Goal: Transaction & Acquisition: Purchase product/service

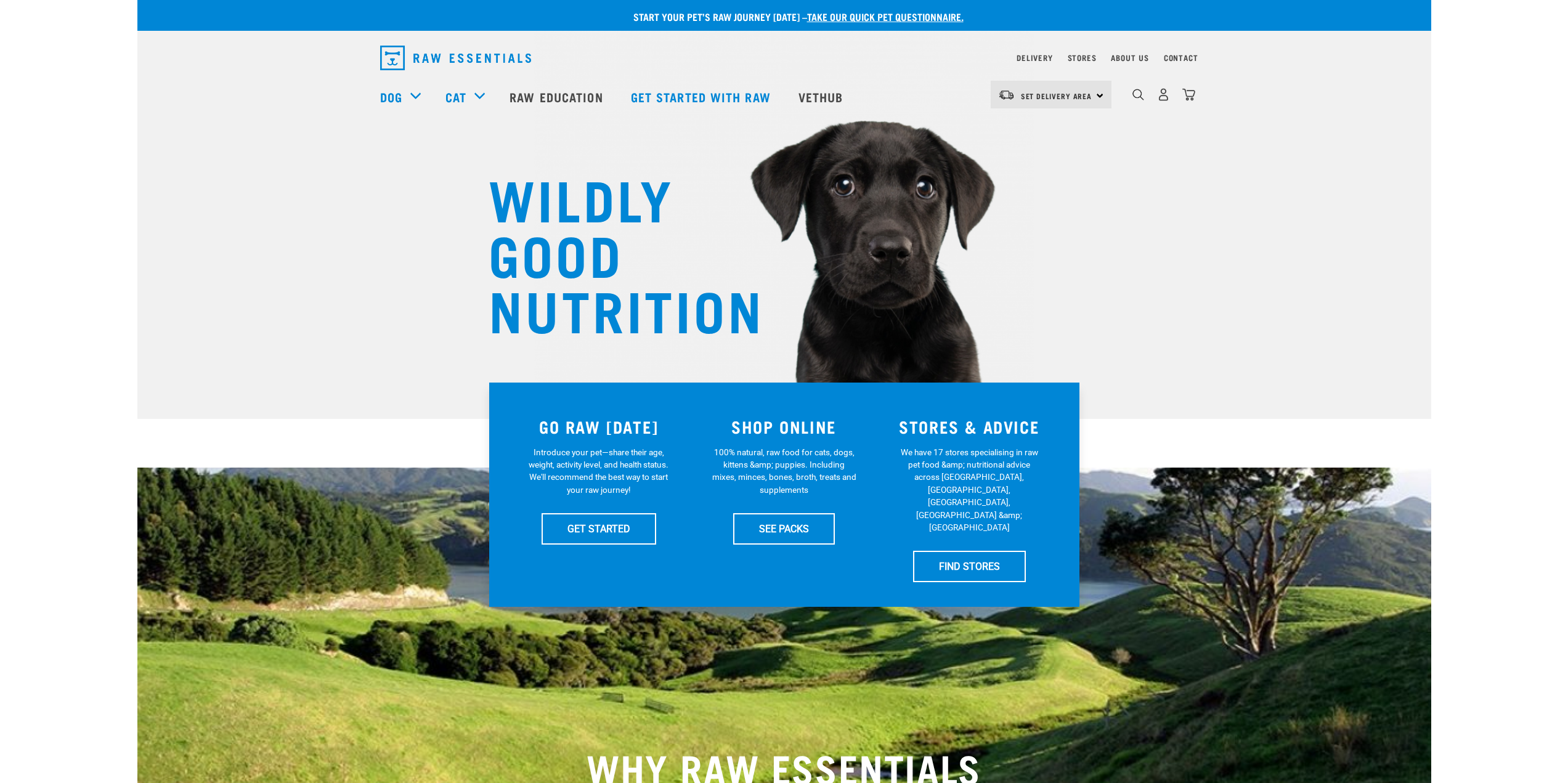
click at [1027, 86] on div "Set Delivery Area North Island South Island" at bounding box center [1051, 94] width 121 height 28
click at [1050, 155] on link "[GEOGRAPHIC_DATA]" at bounding box center [1050, 156] width 118 height 27
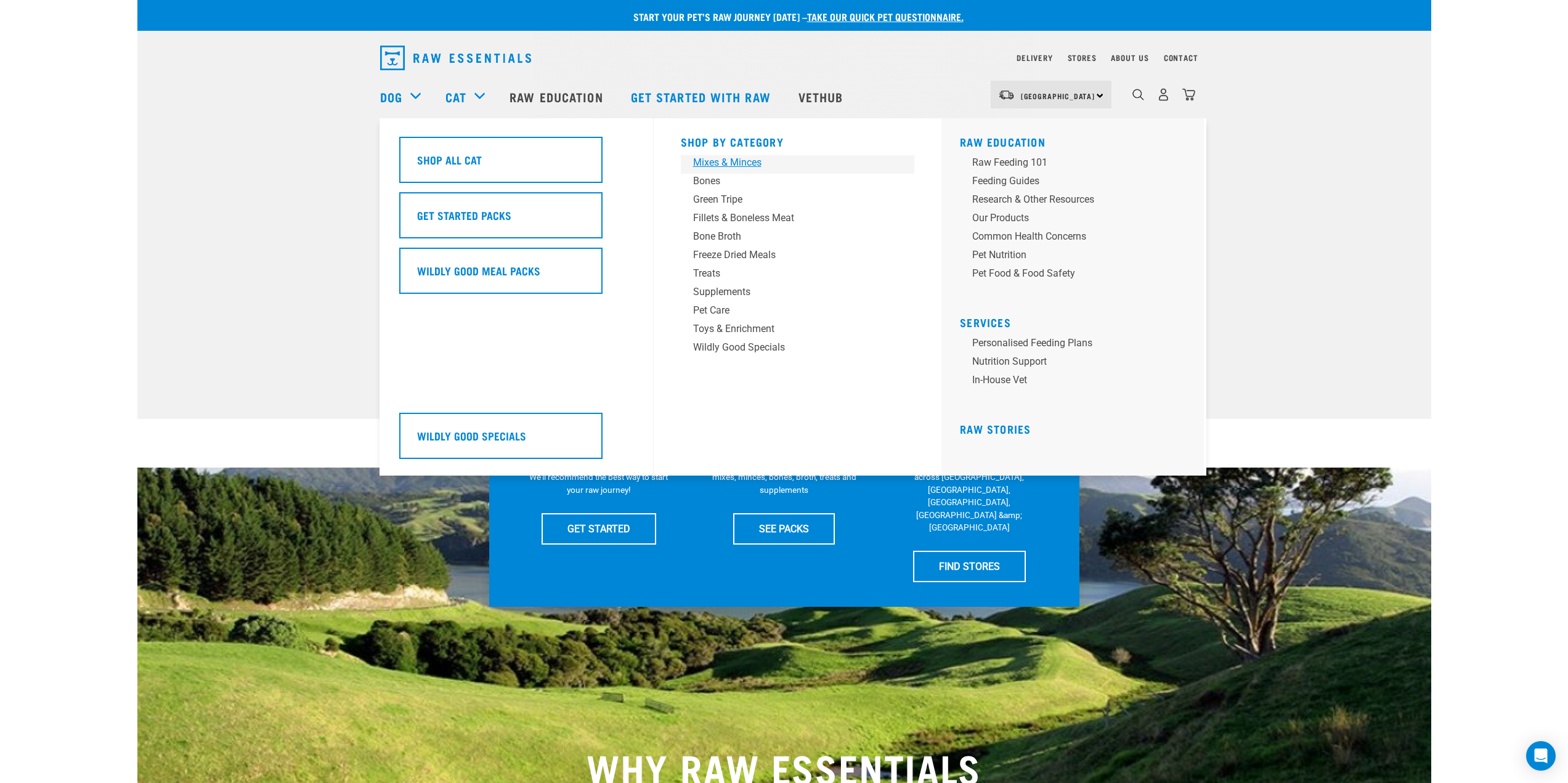
click at [724, 162] on div "Mixes & Minces" at bounding box center [789, 162] width 192 height 15
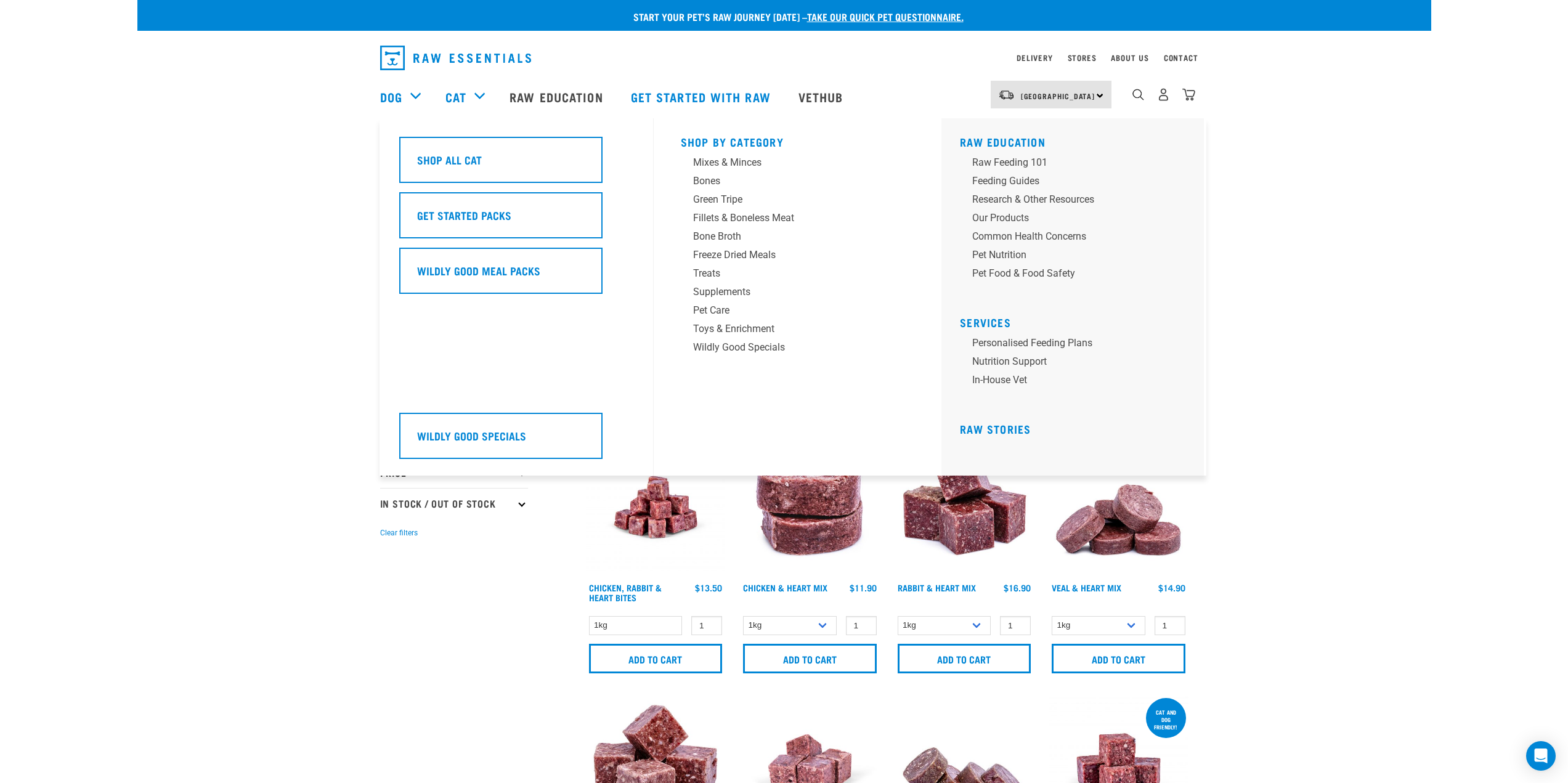
click at [470, 90] on div "Cat" at bounding box center [471, 96] width 52 height 49
click at [714, 188] on div "Bones" at bounding box center [789, 181] width 192 height 15
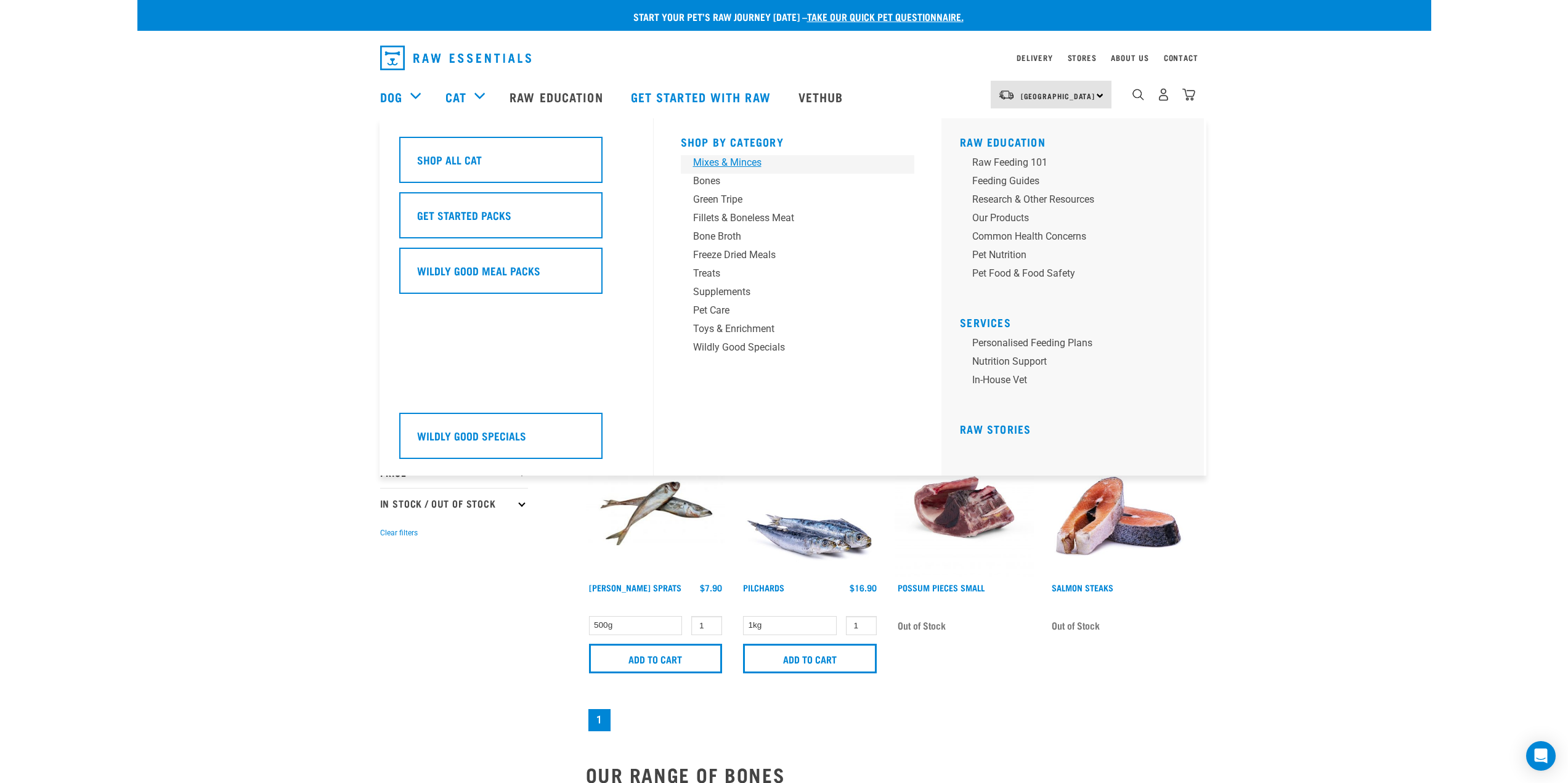
click at [748, 164] on div "Mixes & Minces" at bounding box center [789, 162] width 192 height 15
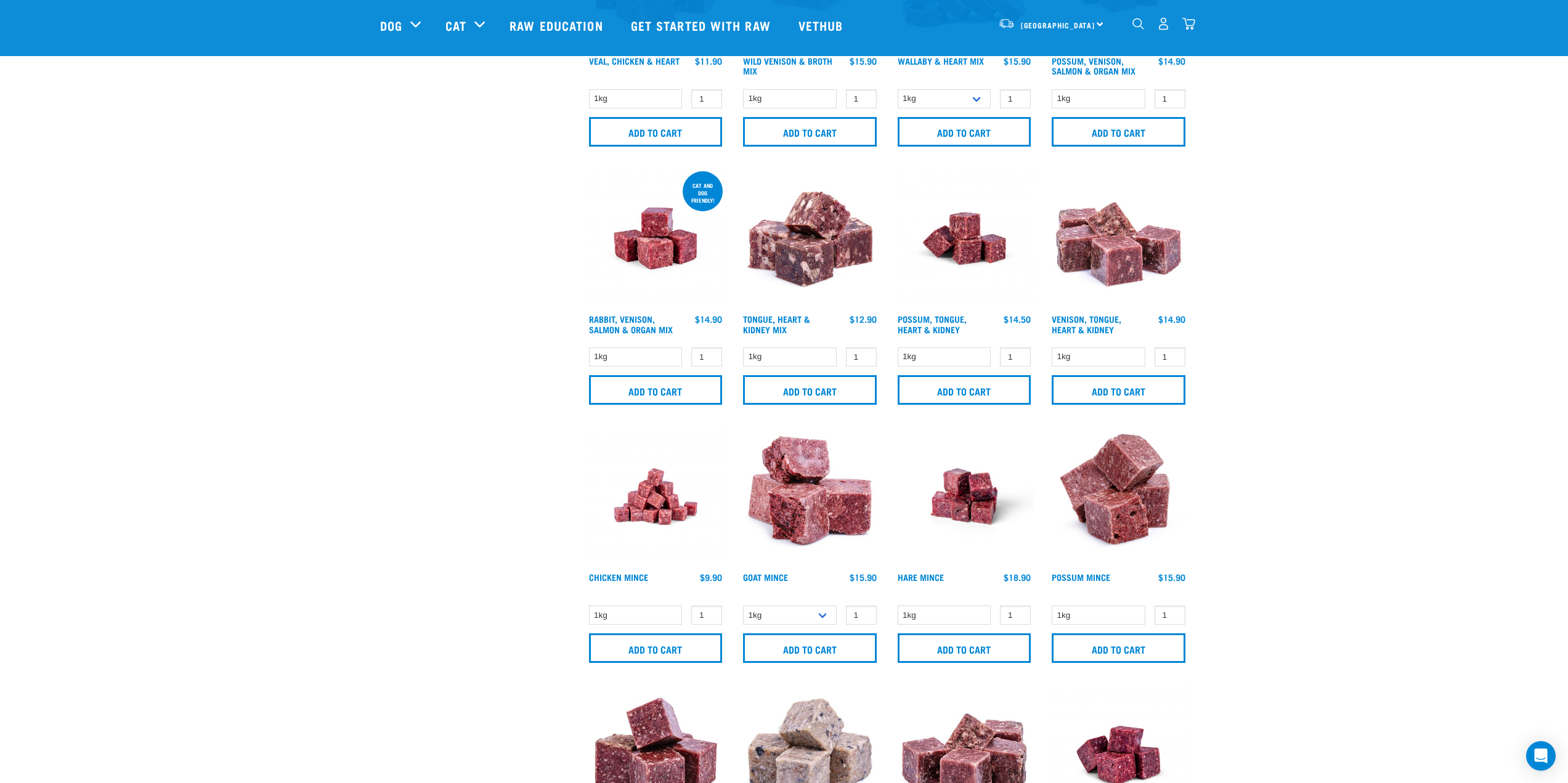
scroll to position [739, 0]
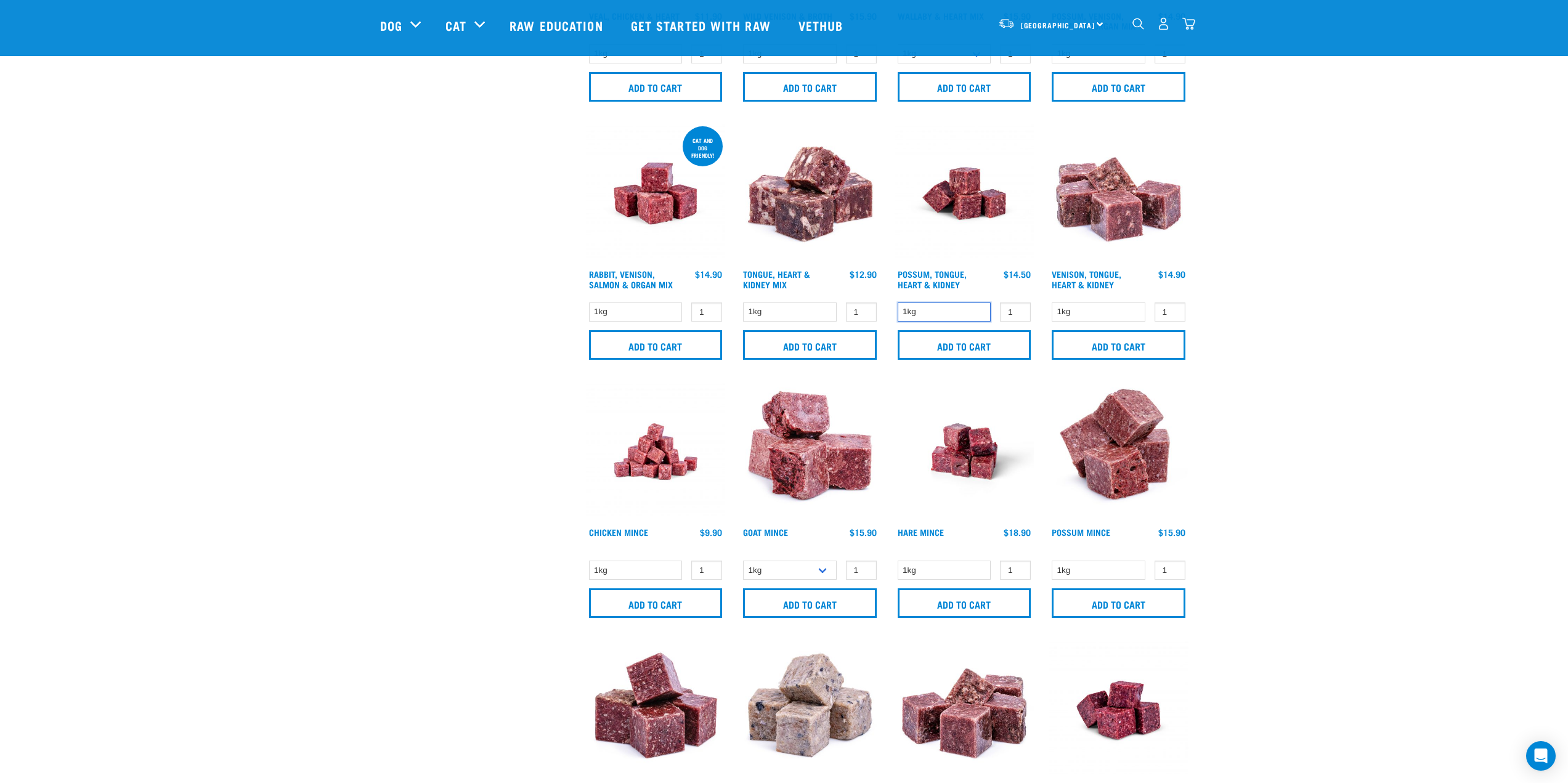
click at [974, 303] on select "1kg" at bounding box center [944, 312] width 94 height 19
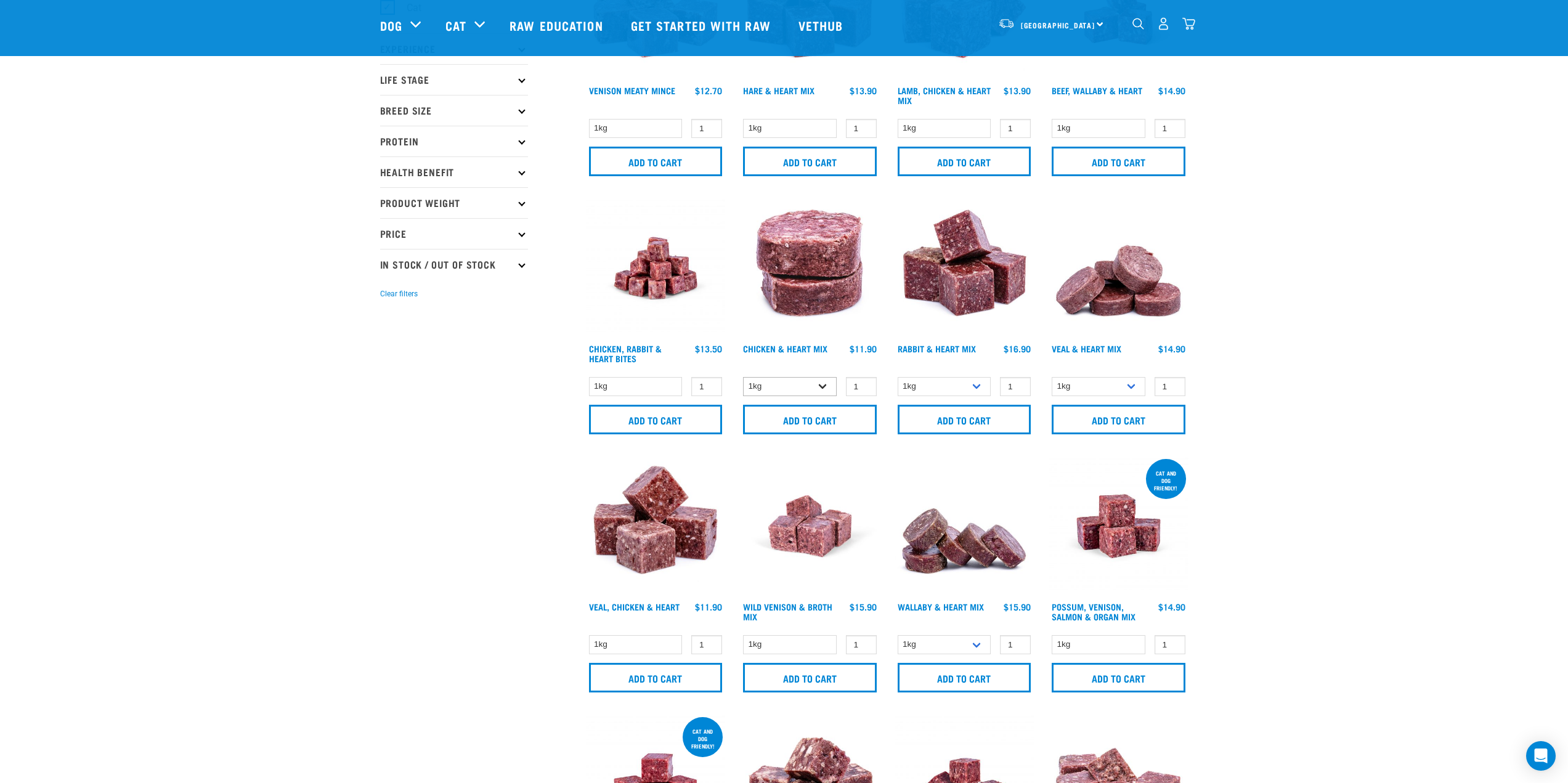
scroll to position [0, 0]
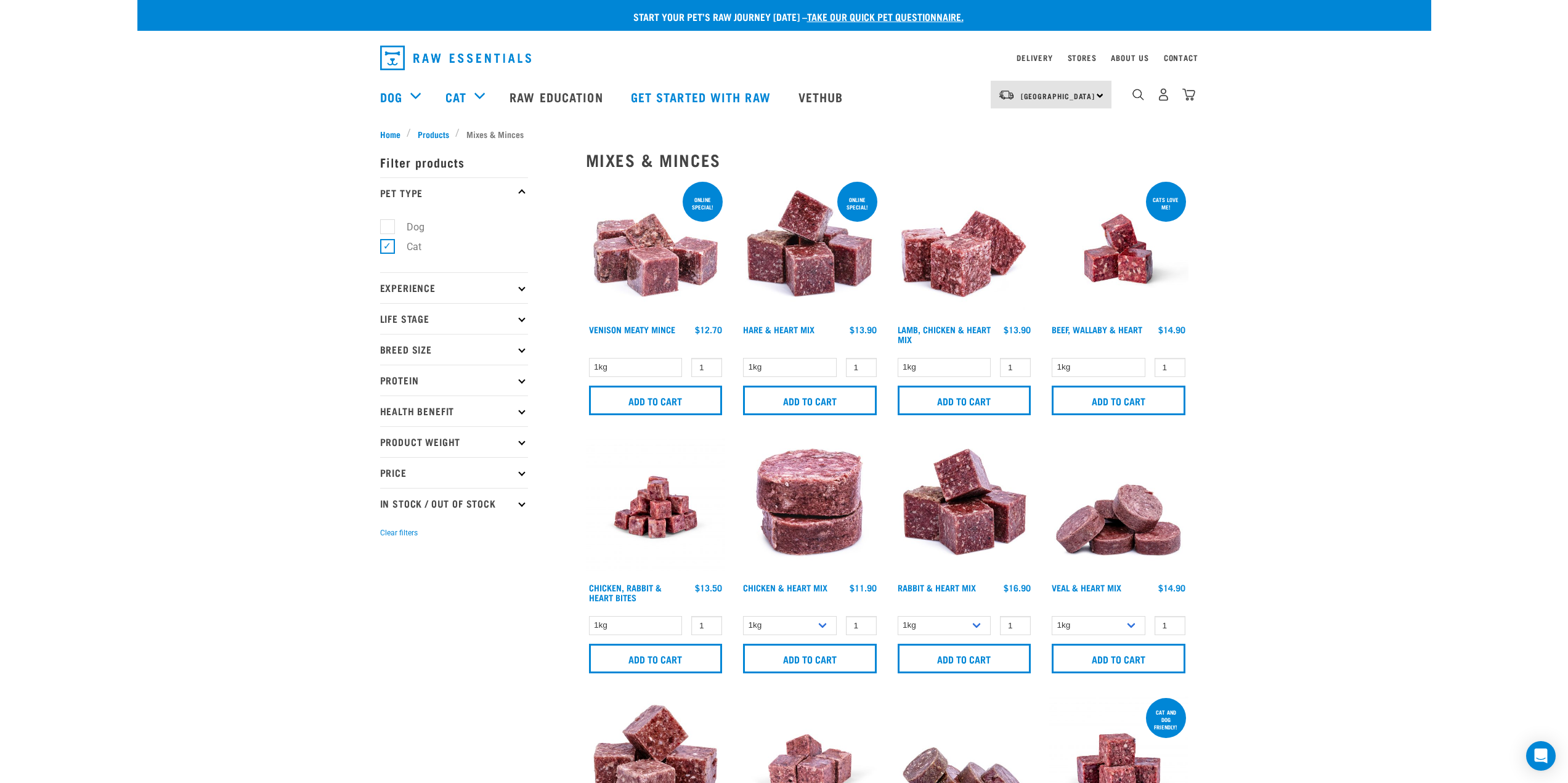
click at [387, 231] on label "Dog" at bounding box center [408, 227] width 42 height 15
click at [386, 229] on input "Dog" at bounding box center [384, 225] width 8 height 8
checkbox input "true"
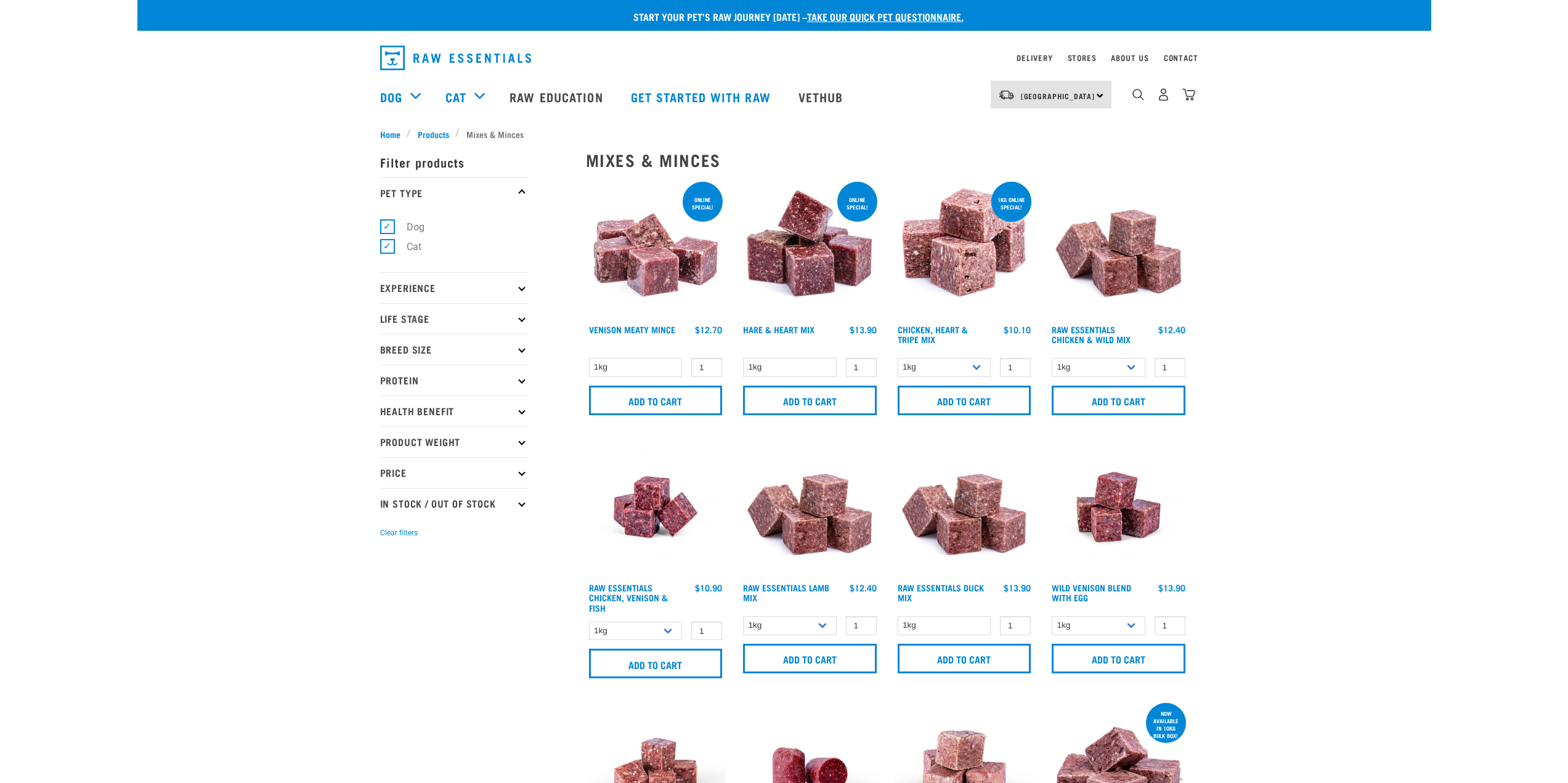
click at [414, 378] on p "Protein" at bounding box center [454, 380] width 148 height 31
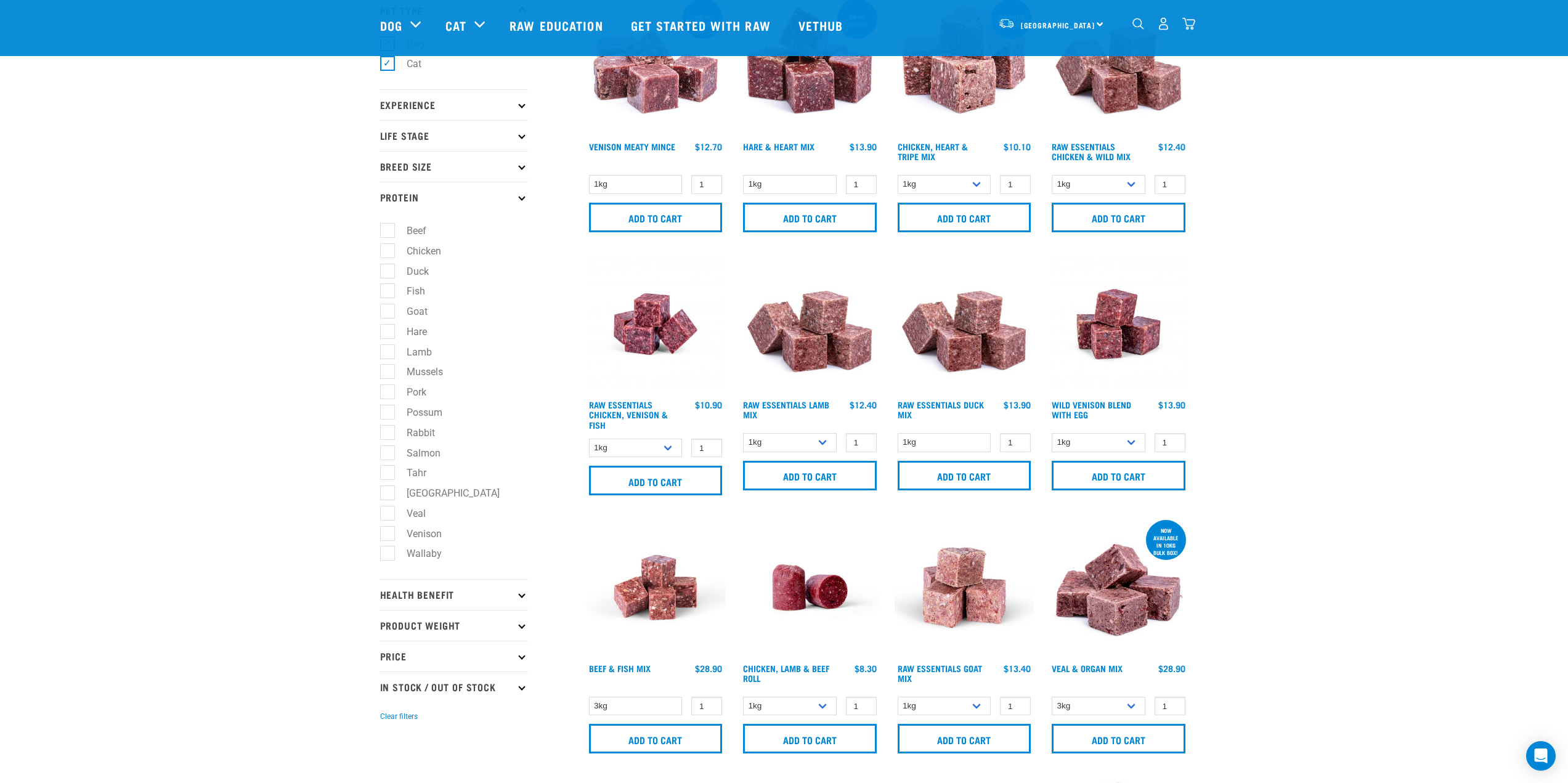
scroll to position [123, 0]
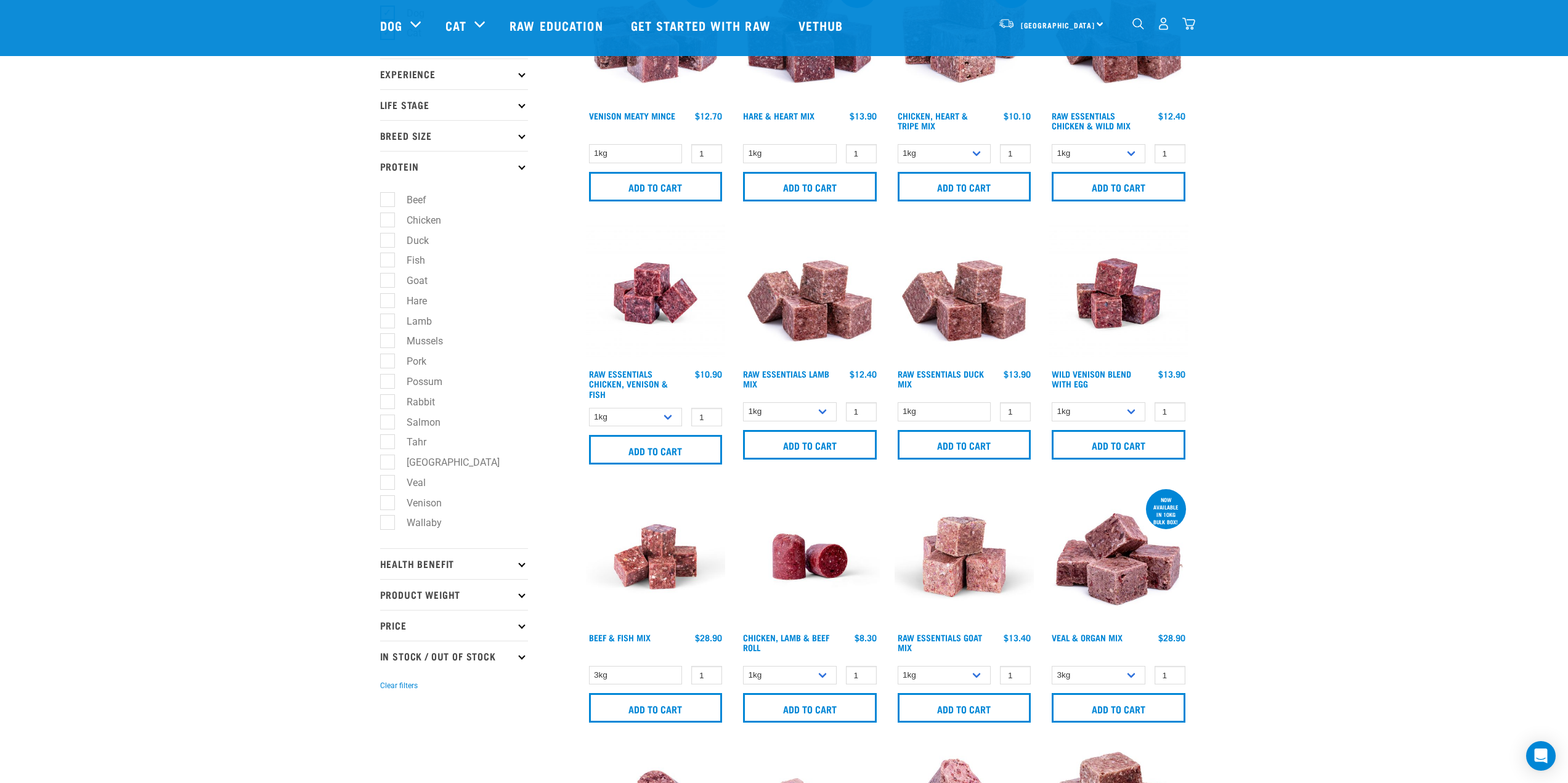
click at [390, 383] on label "Possum" at bounding box center [417, 382] width 60 height 15
click at [388, 383] on input "Possum" at bounding box center [384, 379] width 8 height 8
checkbox input "true"
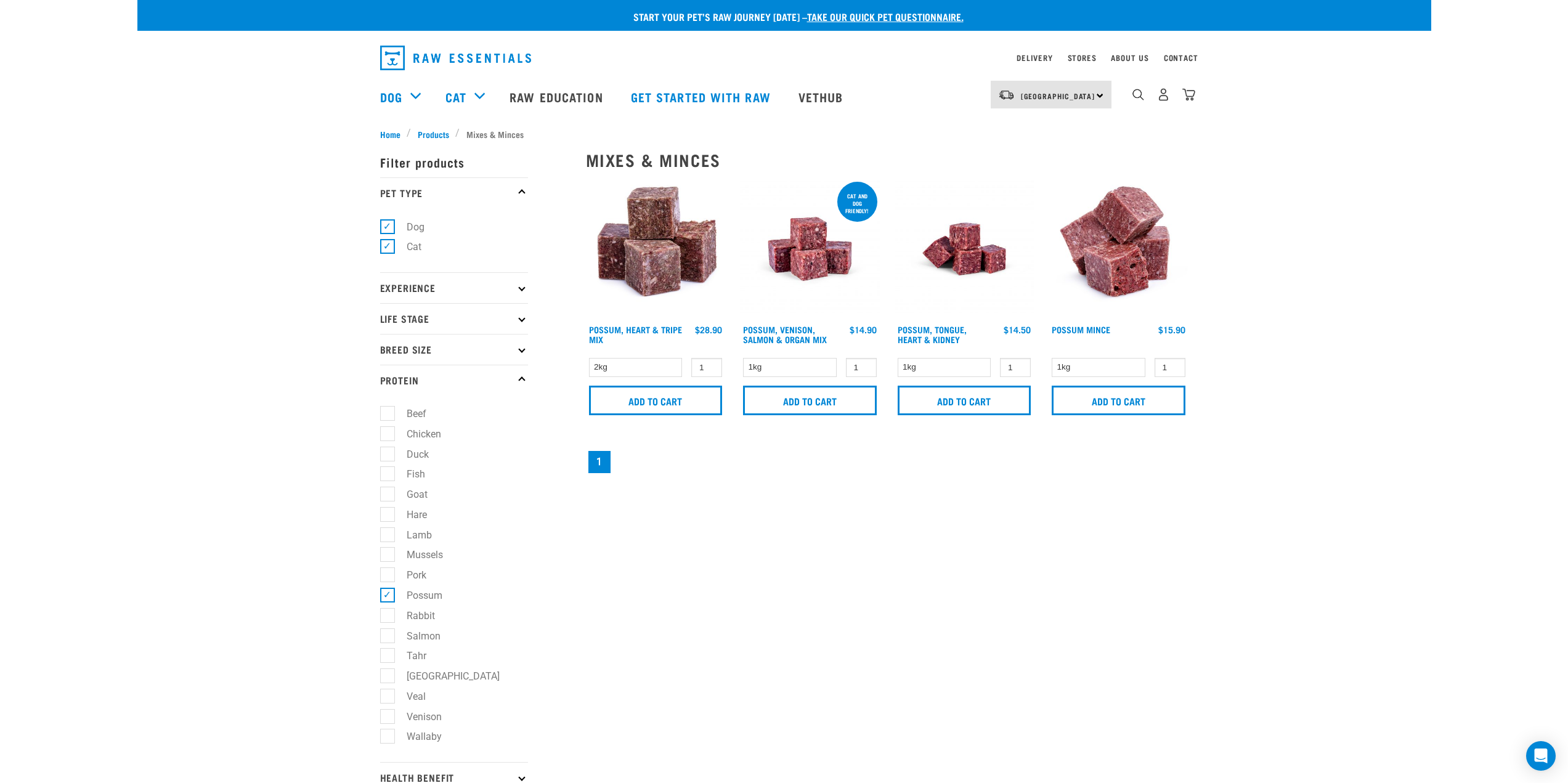
click at [773, 616] on div "Mixes & Minces show filters Possum, Heart & Tripe Mix 1 0 100 0 100 Add to cart…" at bounding box center [887, 529] width 617 height 793
click at [657, 364] on select "2kg" at bounding box center [636, 368] width 94 height 19
click at [748, 503] on div "Mixes & Minces show filters Possum, Heart & Tripe Mix 1 0 100 0 100 Add to cart…" at bounding box center [887, 529] width 617 height 793
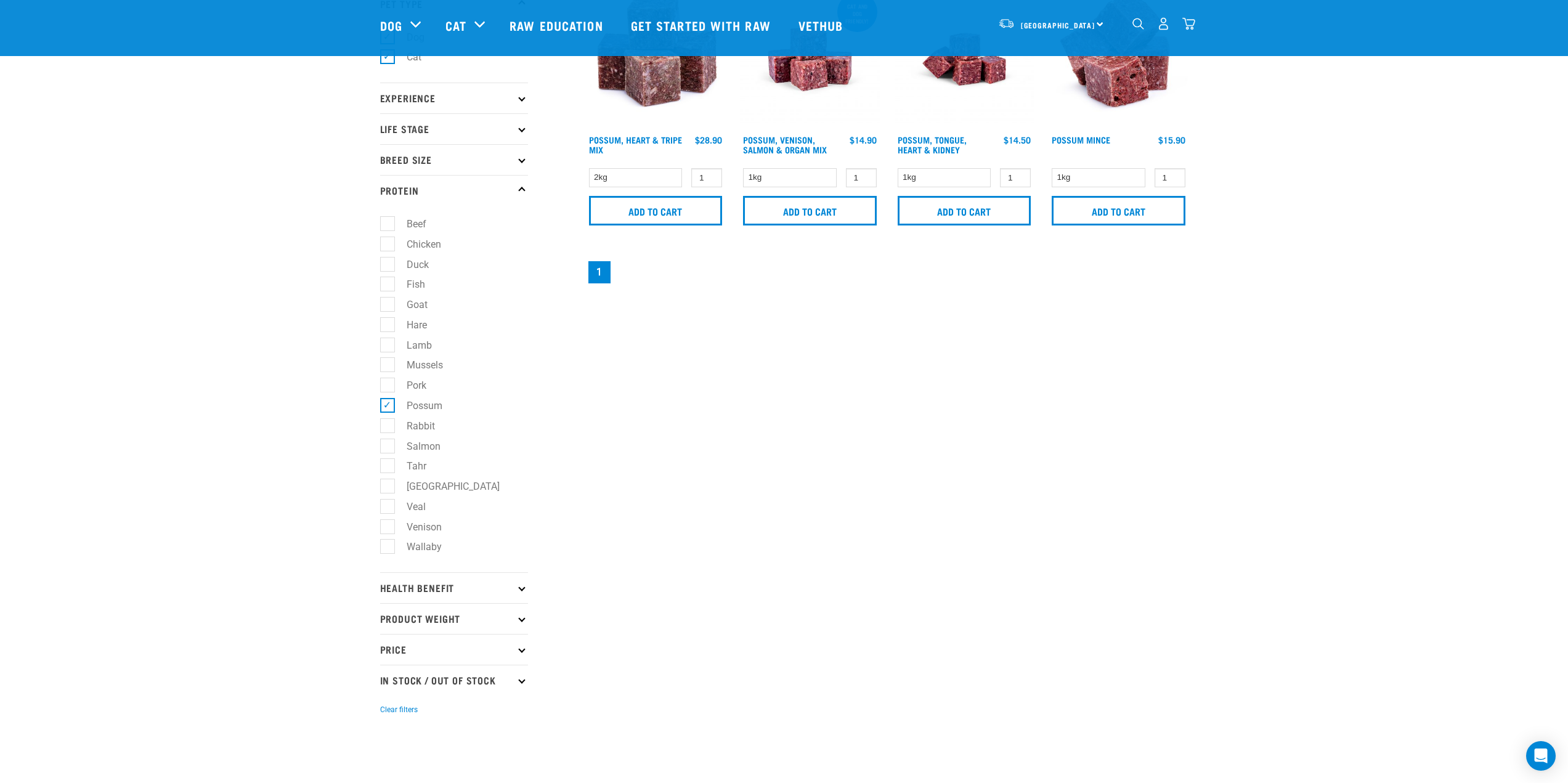
scroll to position [123, 0]
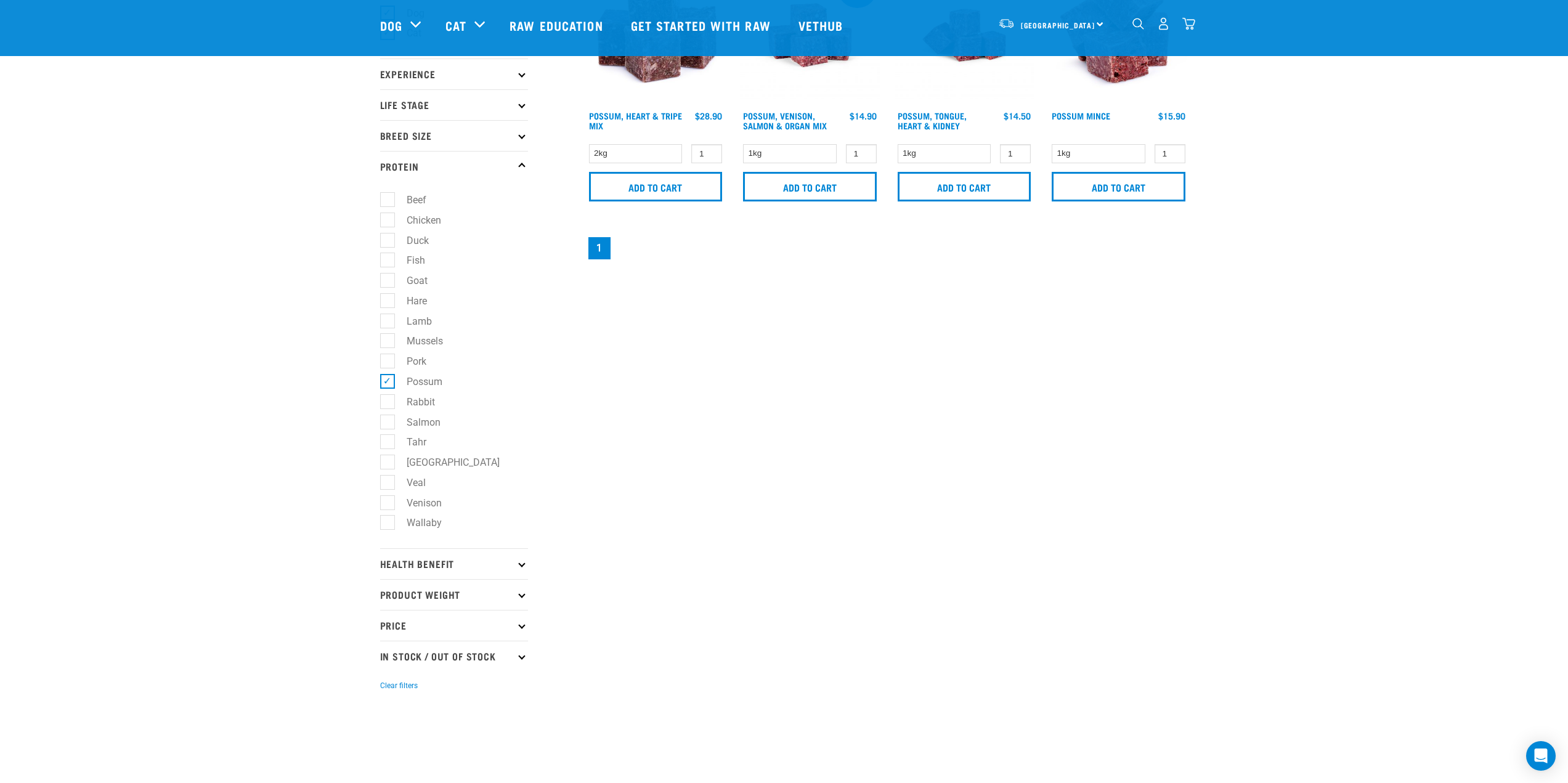
click at [391, 503] on label "Venison" at bounding box center [416, 503] width 60 height 15
click at [388, 503] on input "Venison" at bounding box center [384, 501] width 8 height 8
checkbox input "true"
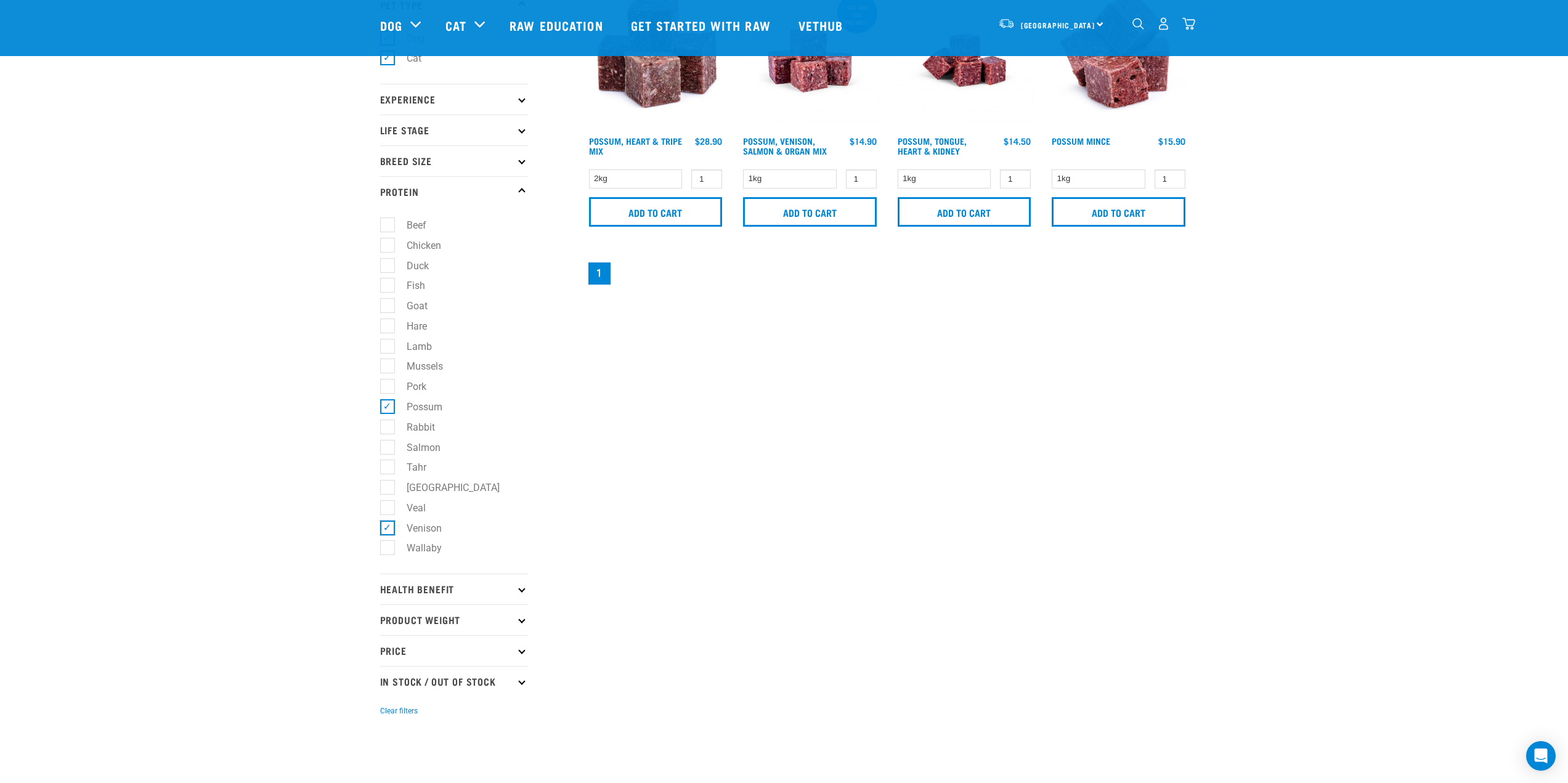
scroll to position [0, 0]
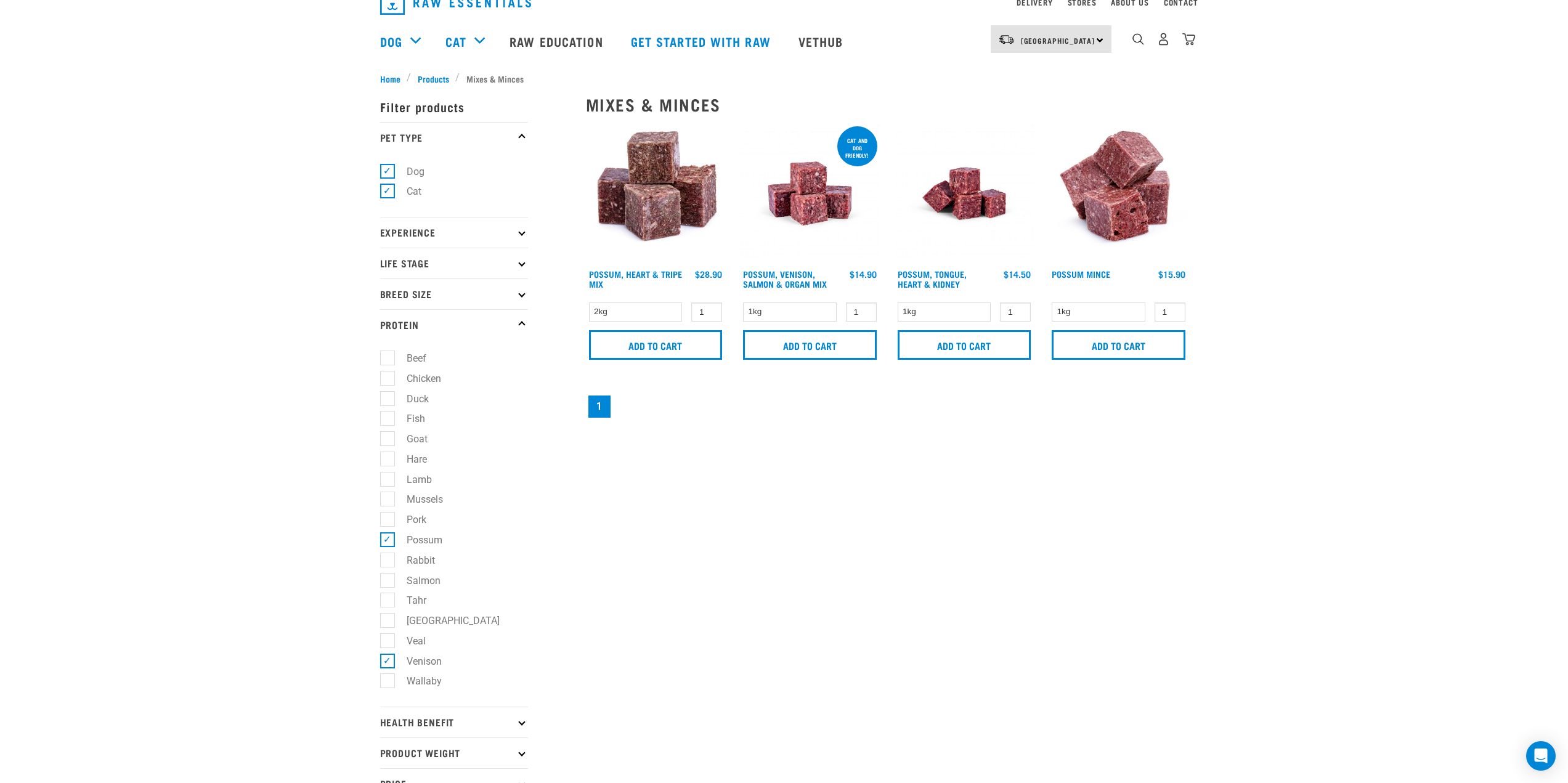
scroll to position [62, 0]
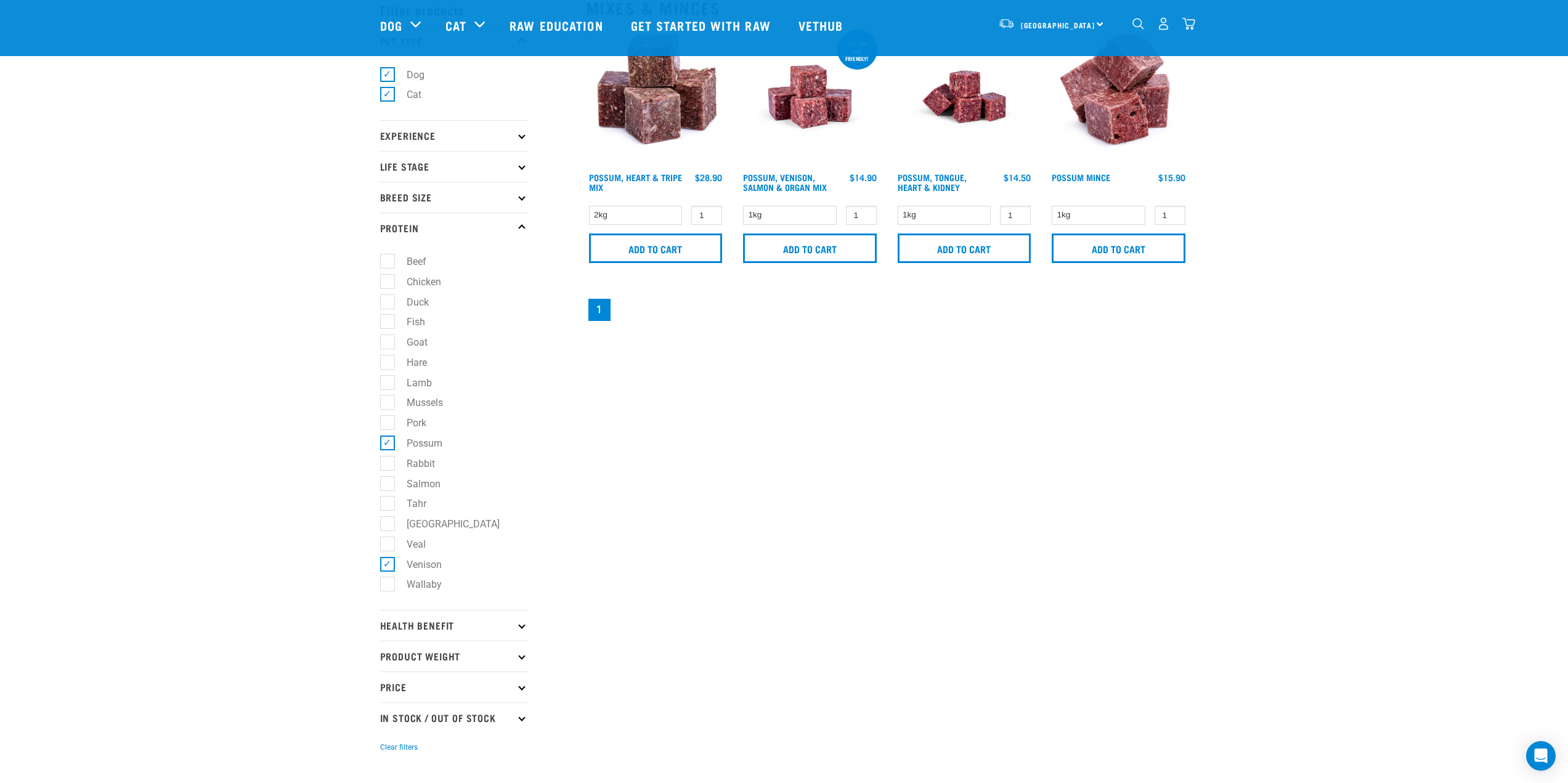
click at [387, 305] on label "Duck" at bounding box center [410, 302] width 47 height 15
click at [384, 304] on input "Duck" at bounding box center [384, 300] width 8 height 8
checkbox input "true"
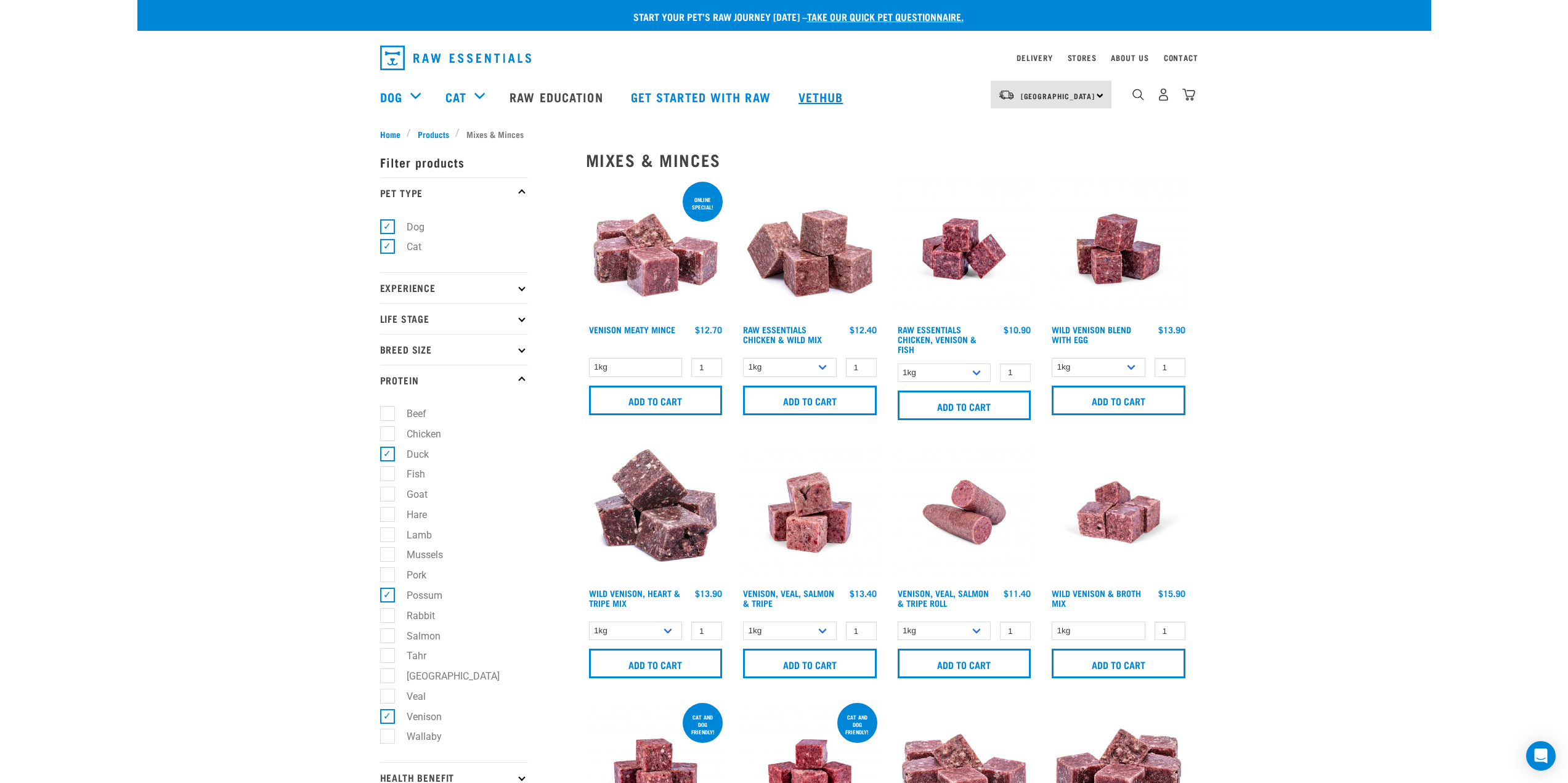
click at [808, 95] on link "Vethub" at bounding box center [822, 96] width 72 height 49
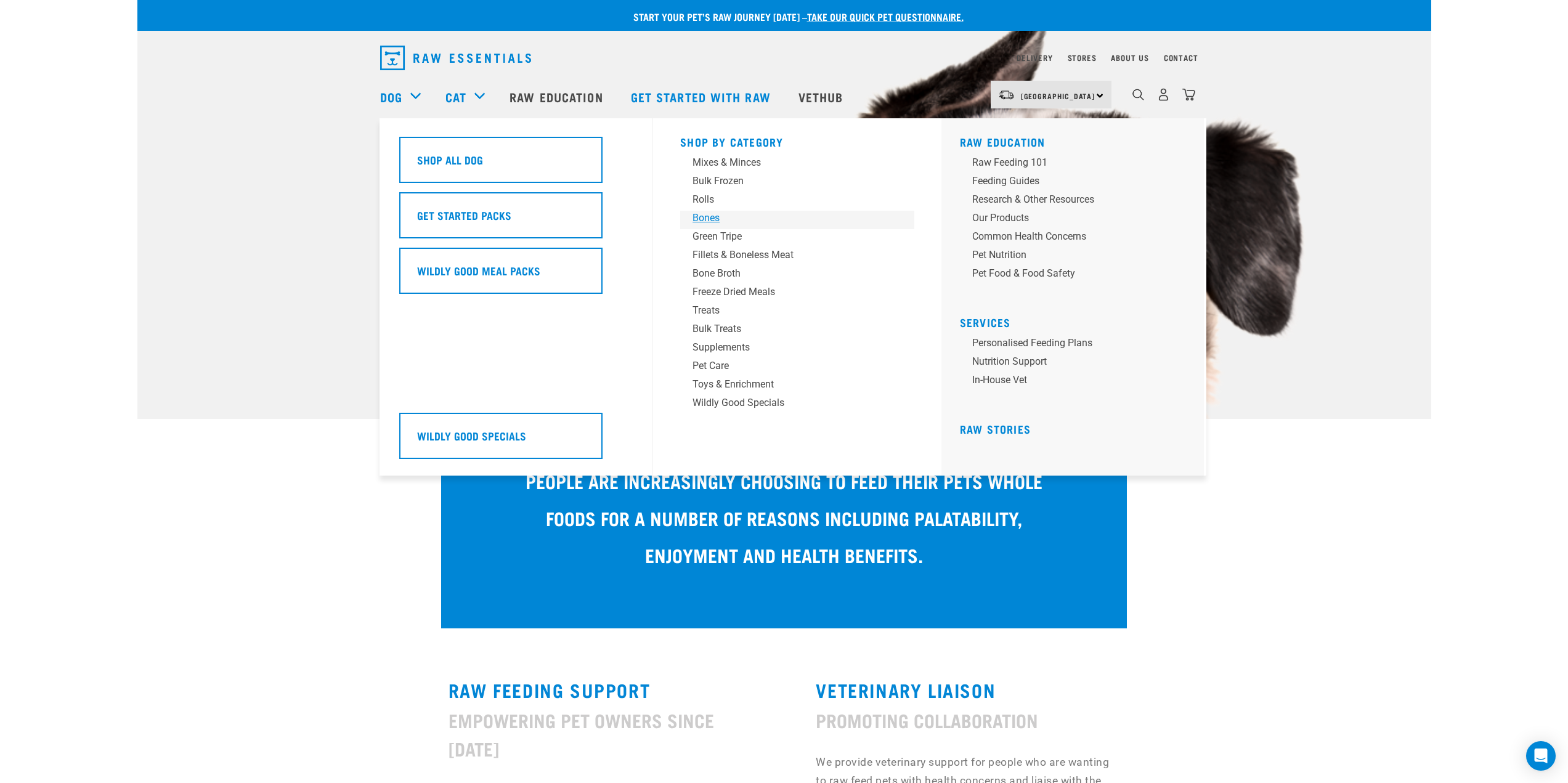
click at [714, 220] on div "Bones" at bounding box center [788, 218] width 192 height 15
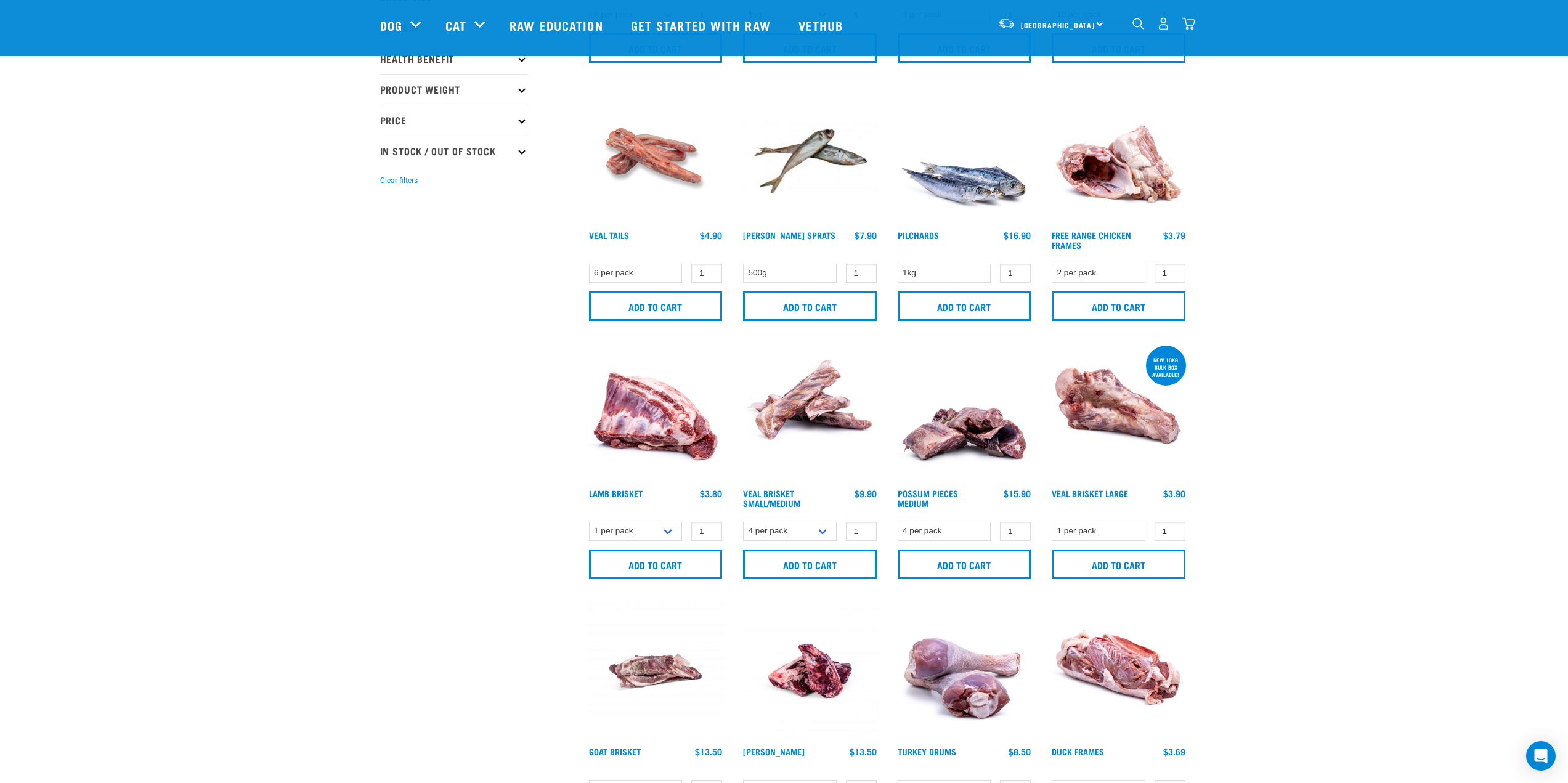
scroll to position [246, 0]
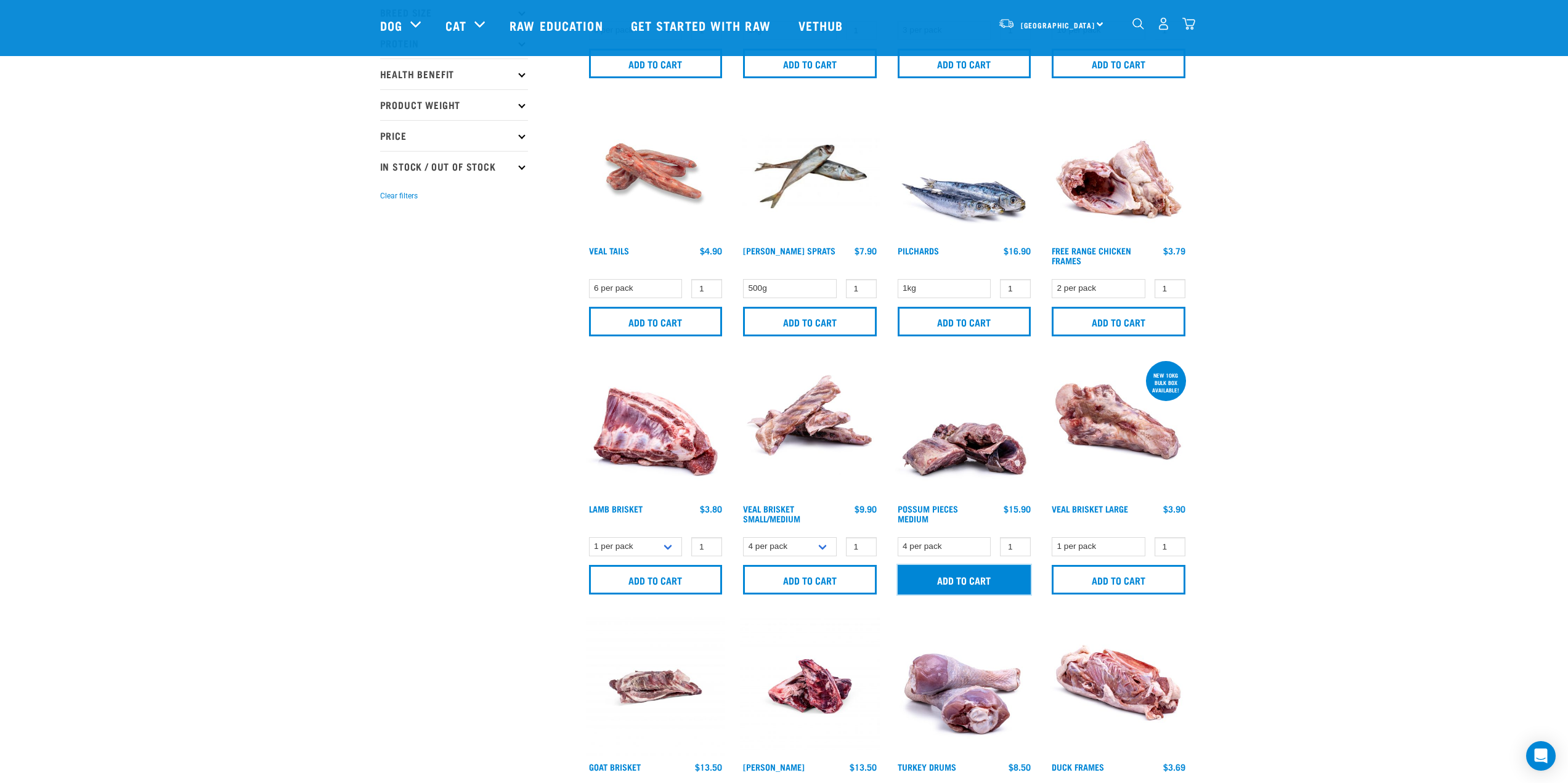
click at [966, 577] on input "Add to cart" at bounding box center [964, 580] width 133 height 30
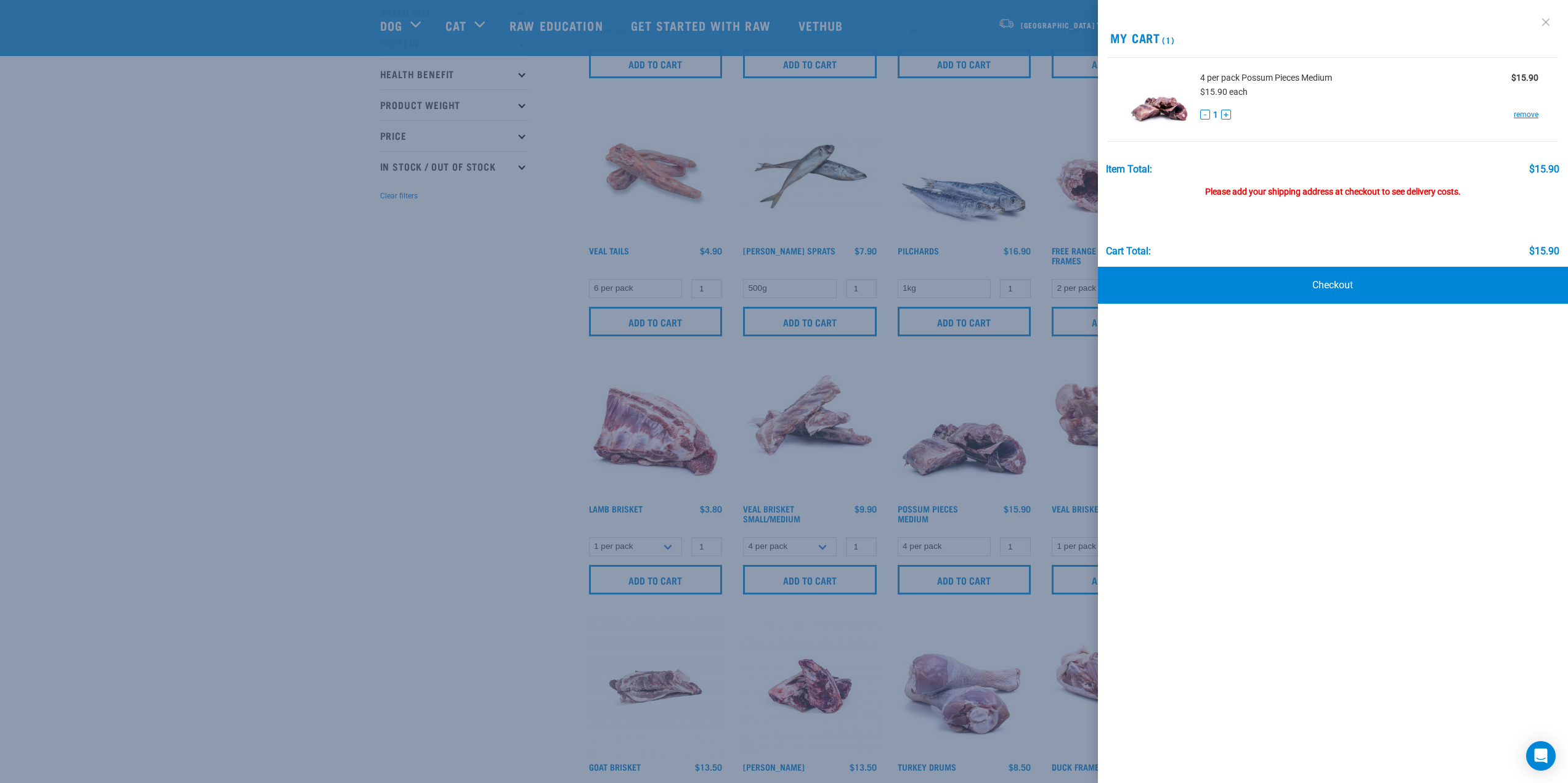
click at [1549, 16] on link at bounding box center [1545, 21] width 19 height 19
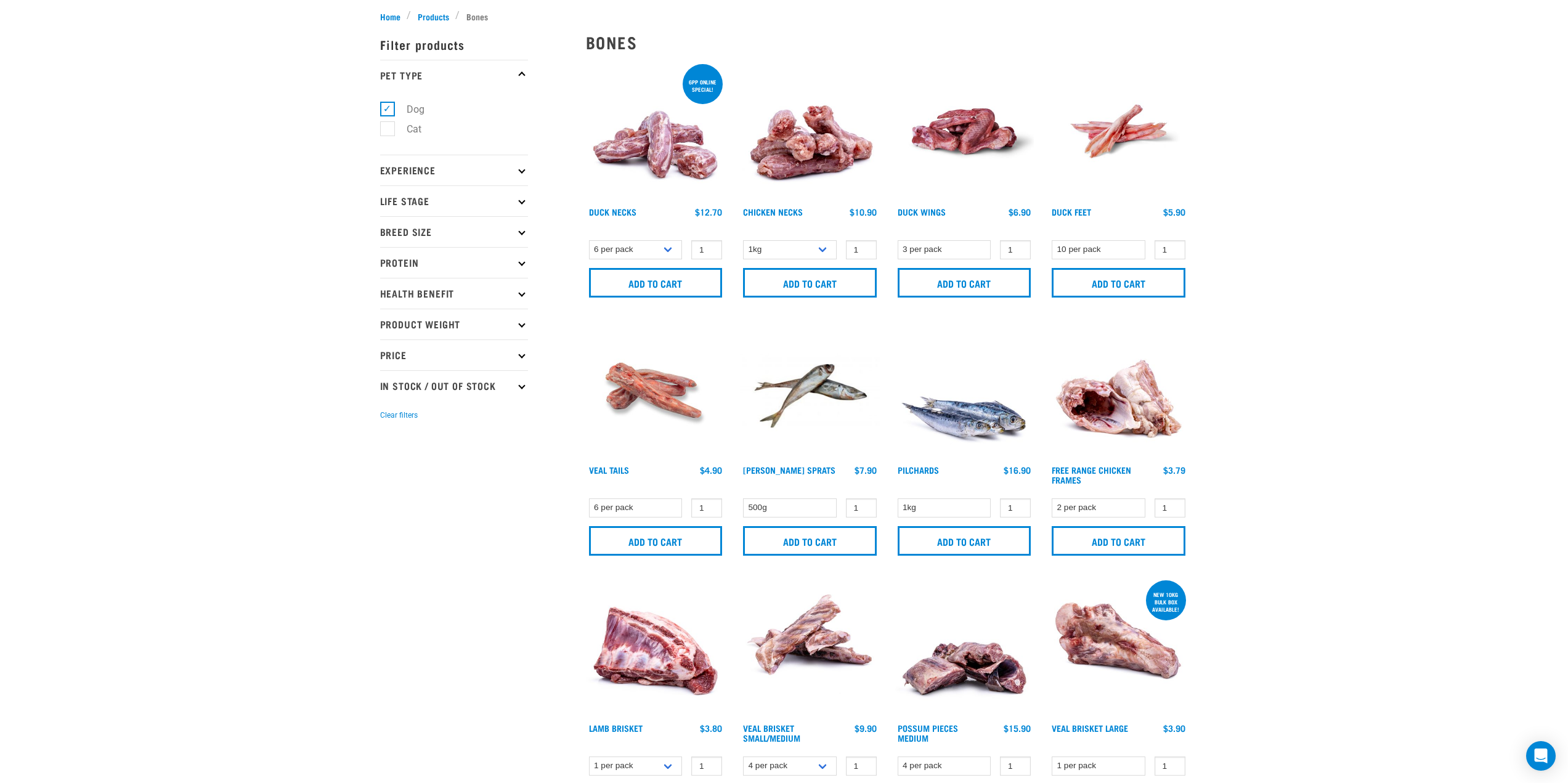
scroll to position [0, 0]
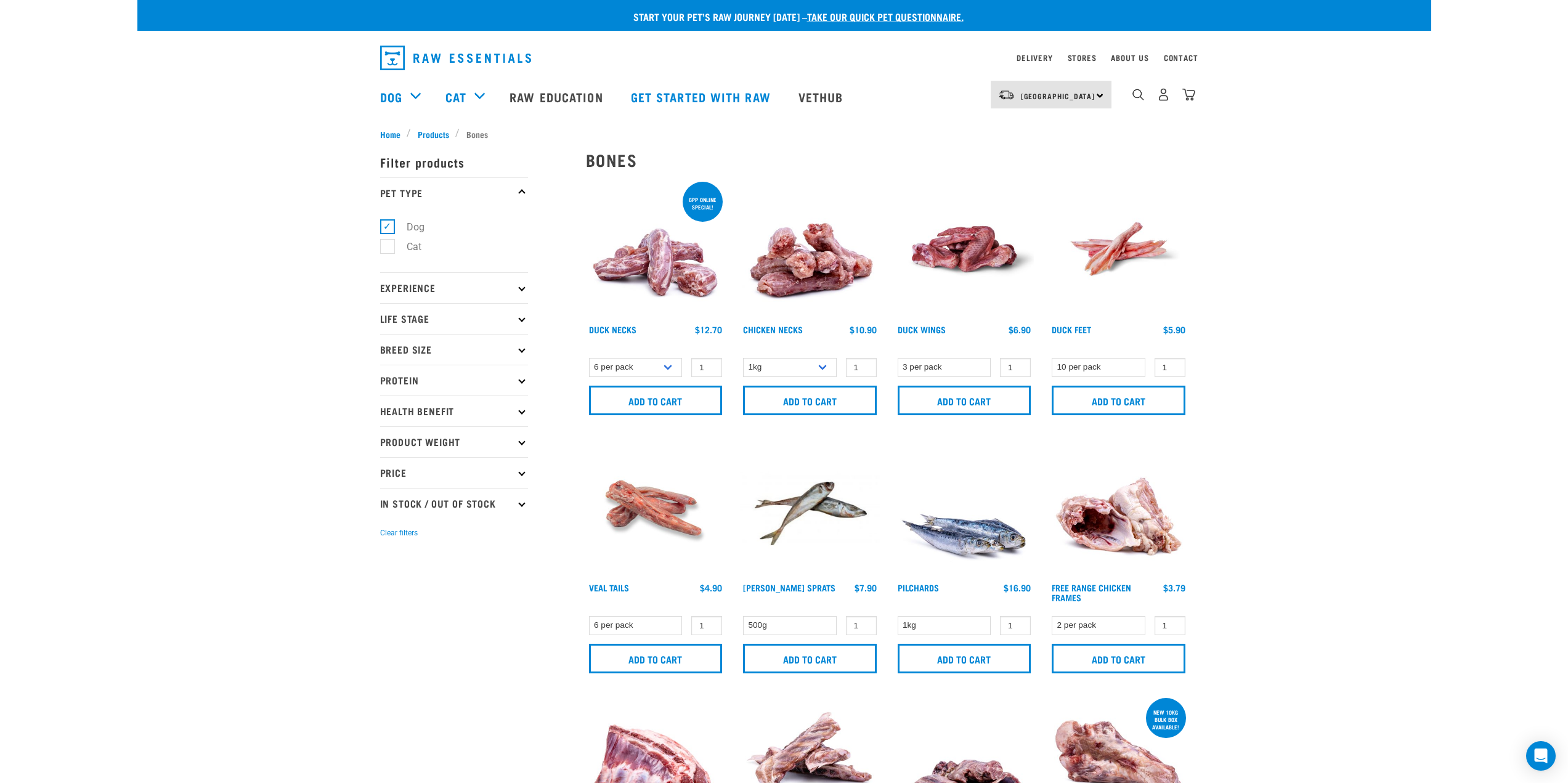
click at [392, 252] on label "Cat" at bounding box center [406, 246] width 40 height 15
click at [388, 249] on input "Cat" at bounding box center [384, 245] width 8 height 8
checkbox input "true"
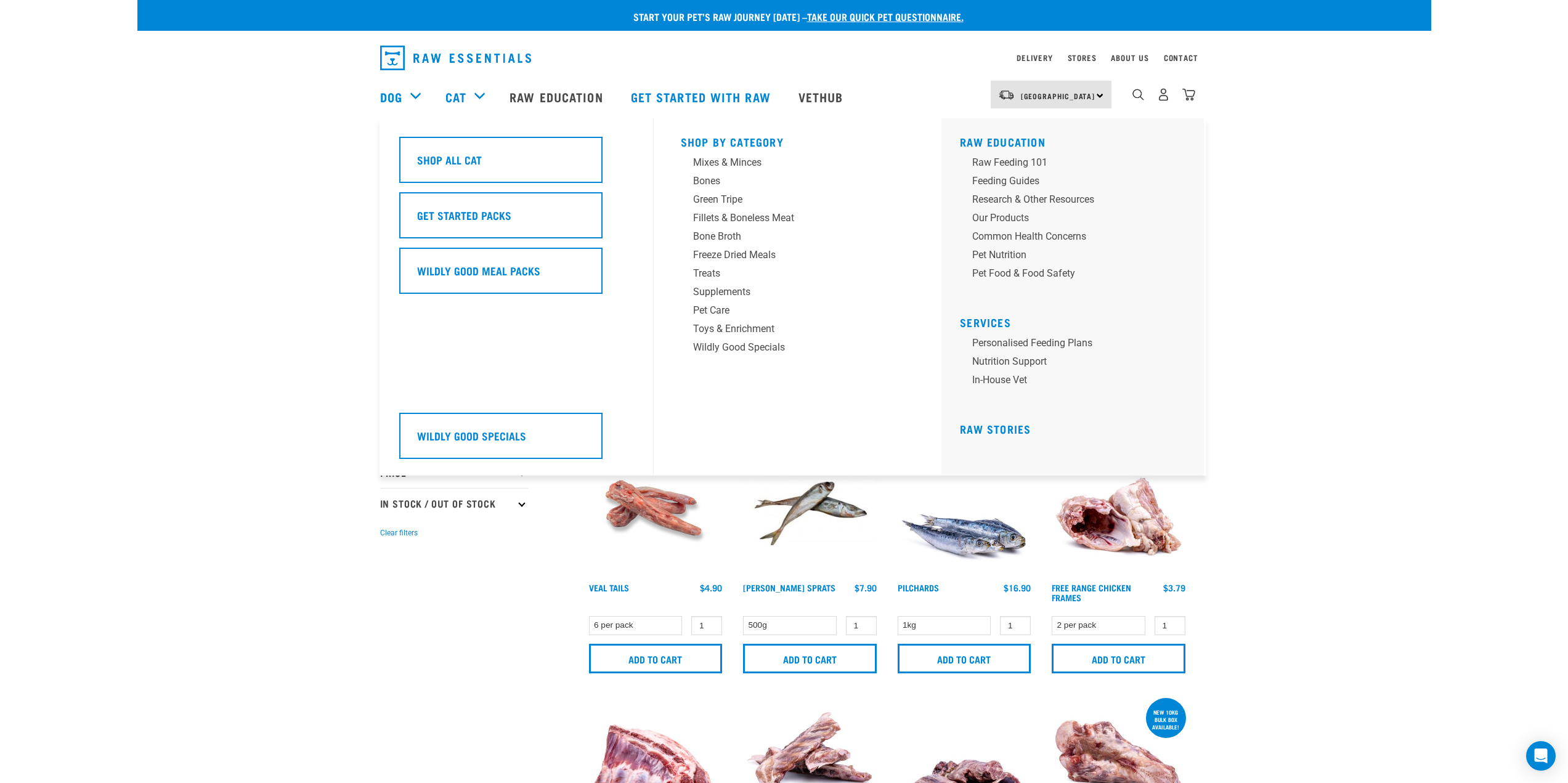
click at [478, 99] on div "Cat" at bounding box center [471, 96] width 52 height 49
click at [724, 216] on div "Fillets & Boneless Meat" at bounding box center [789, 218] width 192 height 15
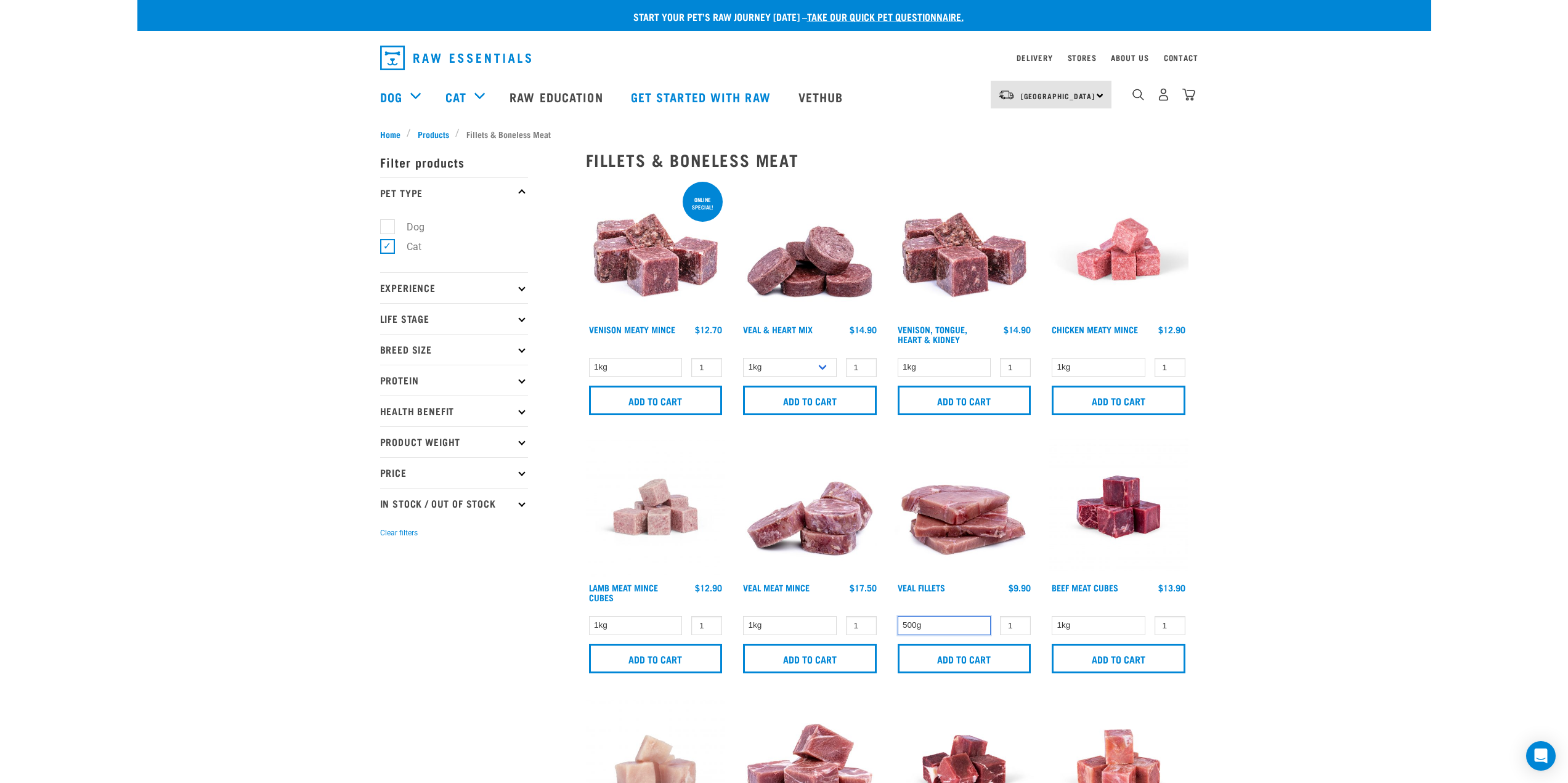
click at [958, 630] on select "500g" at bounding box center [944, 625] width 94 height 19
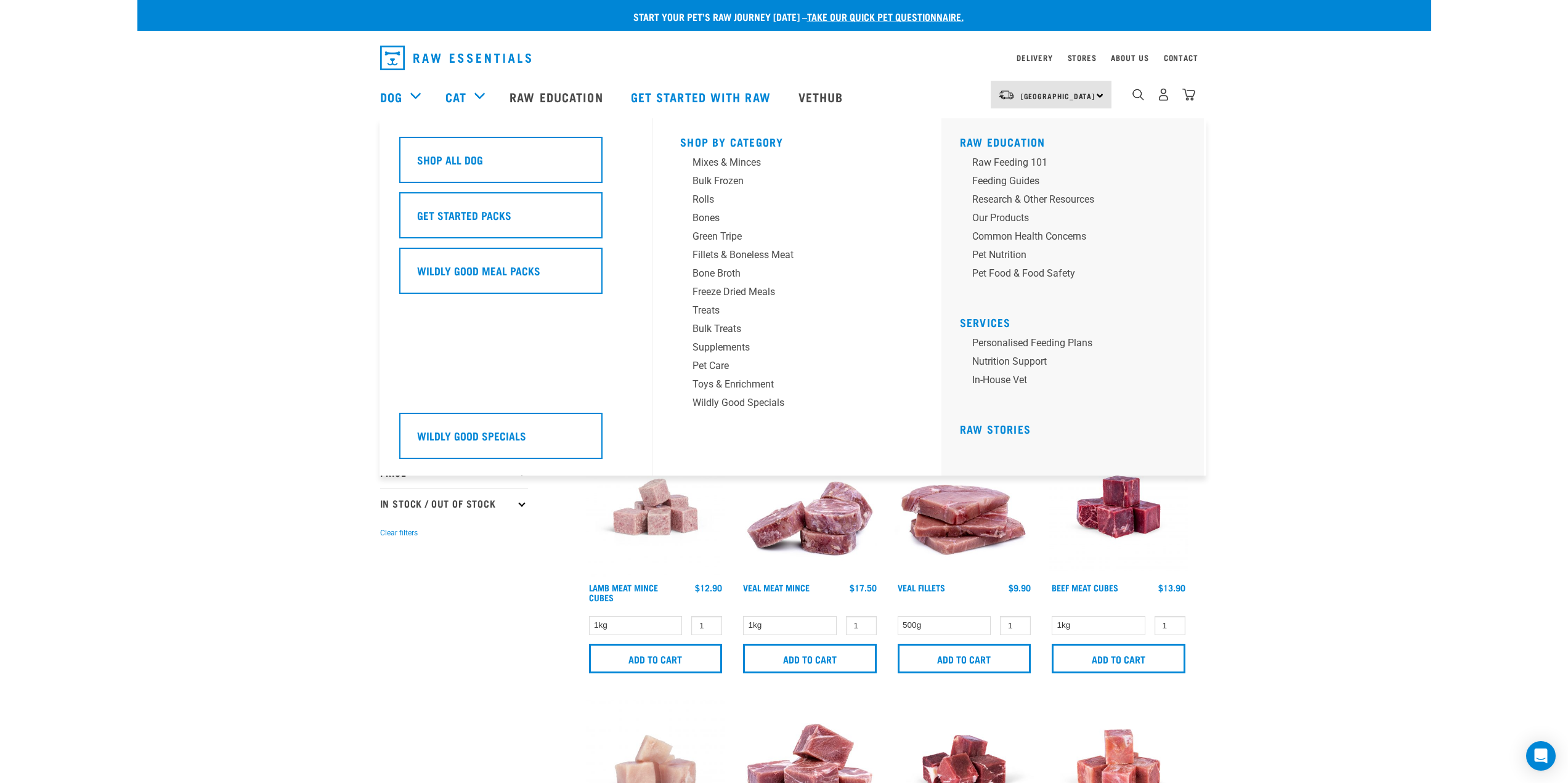
click at [414, 93] on div "Dog" at bounding box center [406, 96] width 53 height 49
click at [752, 162] on div "Mixes & Minces" at bounding box center [789, 162] width 192 height 15
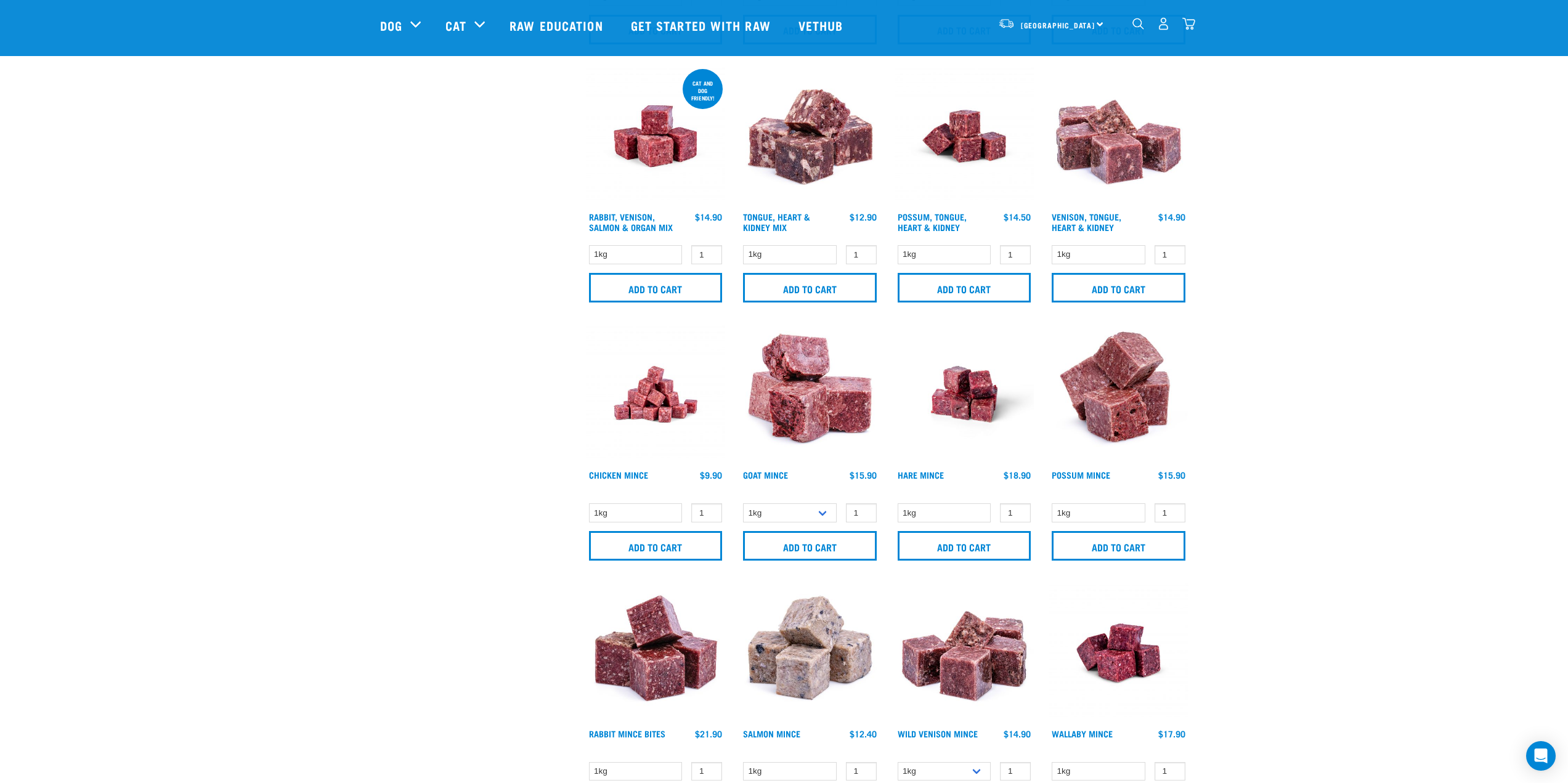
scroll to position [801, 0]
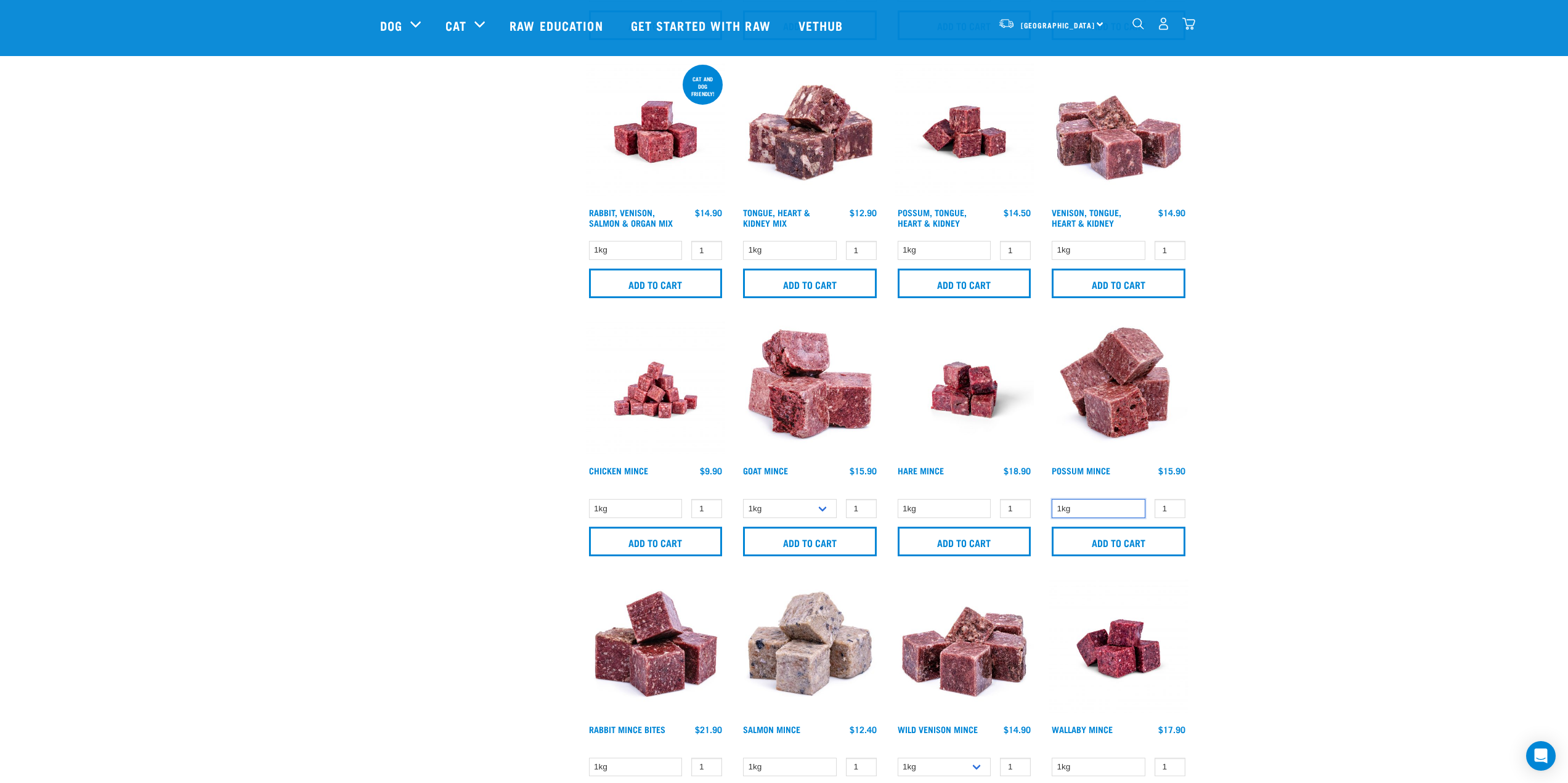
click at [1099, 506] on select "1kg" at bounding box center [1099, 509] width 94 height 19
click at [1107, 541] on input "Add to cart" at bounding box center [1118, 541] width 133 height 30
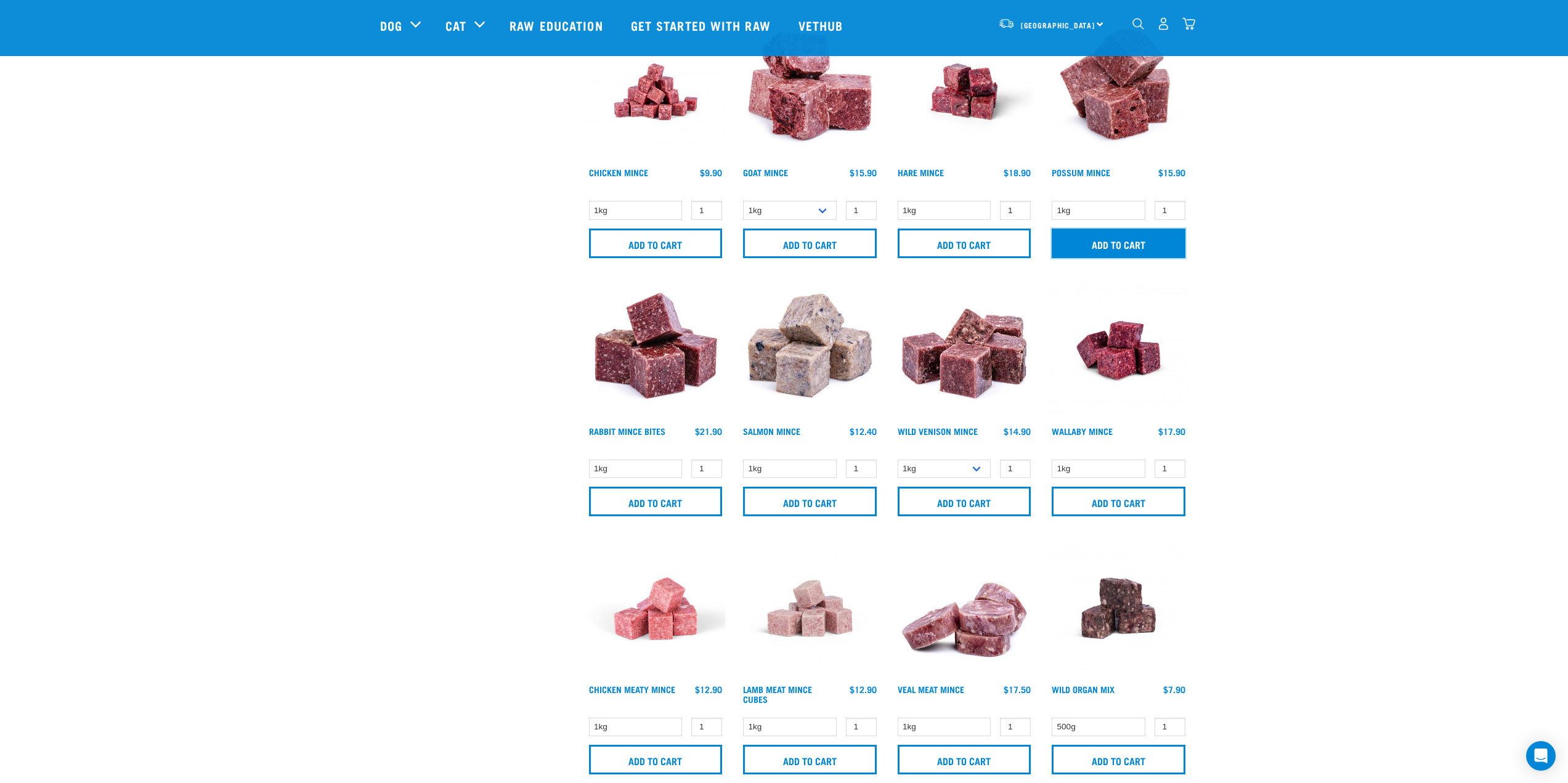
scroll to position [1171, 0]
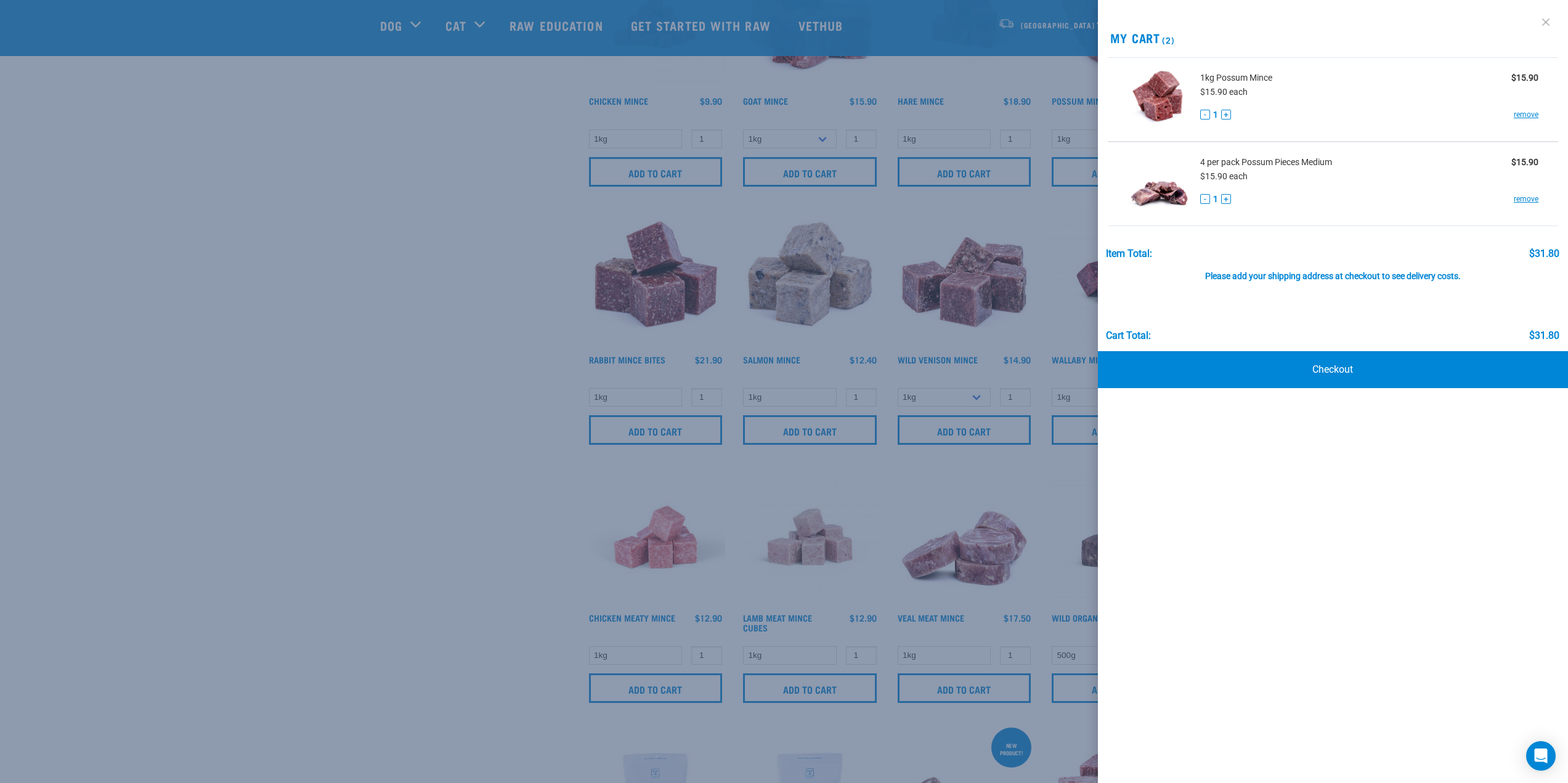
click at [1545, 19] on link at bounding box center [1545, 21] width 19 height 19
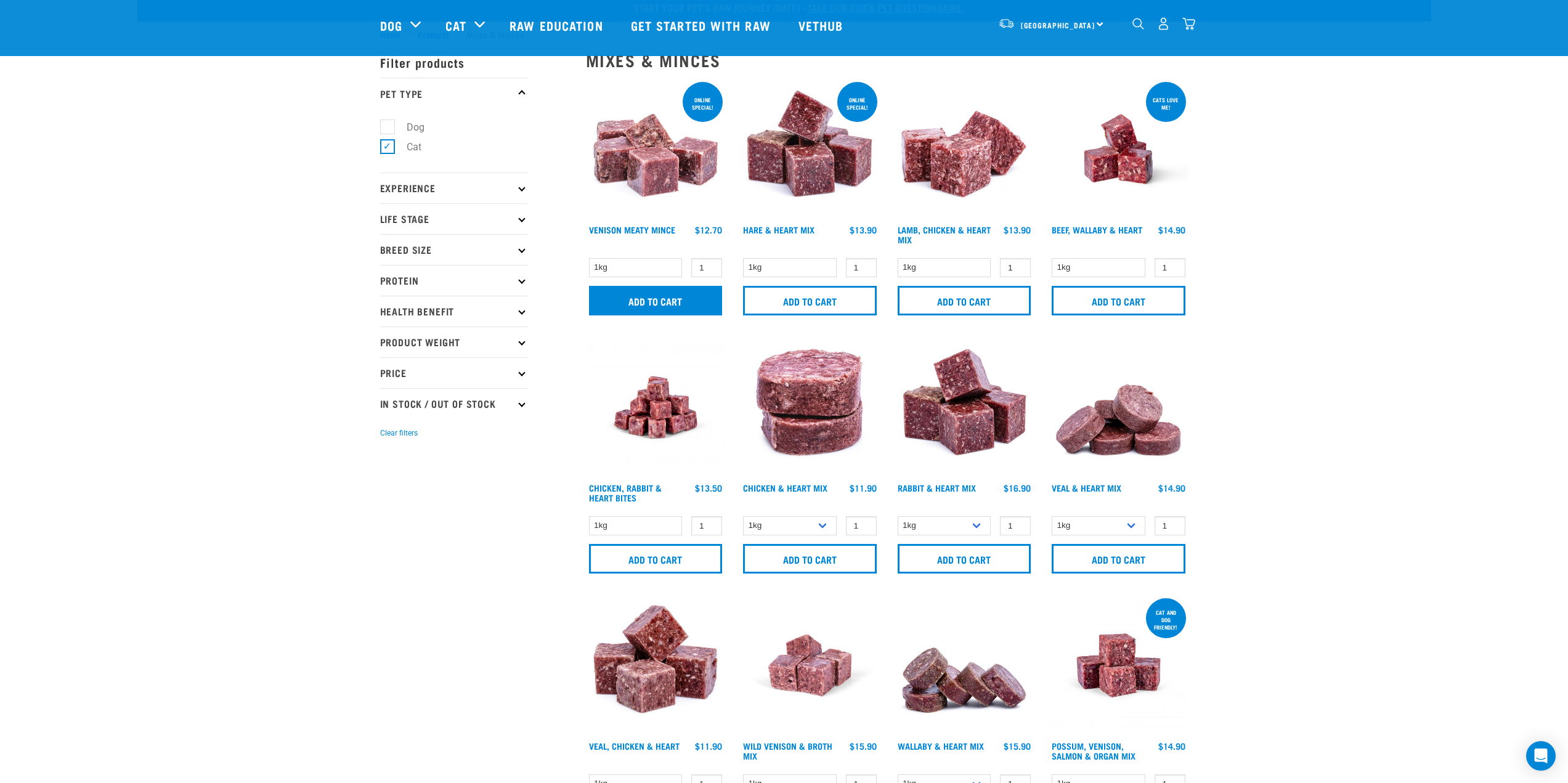
scroll to position [0, 0]
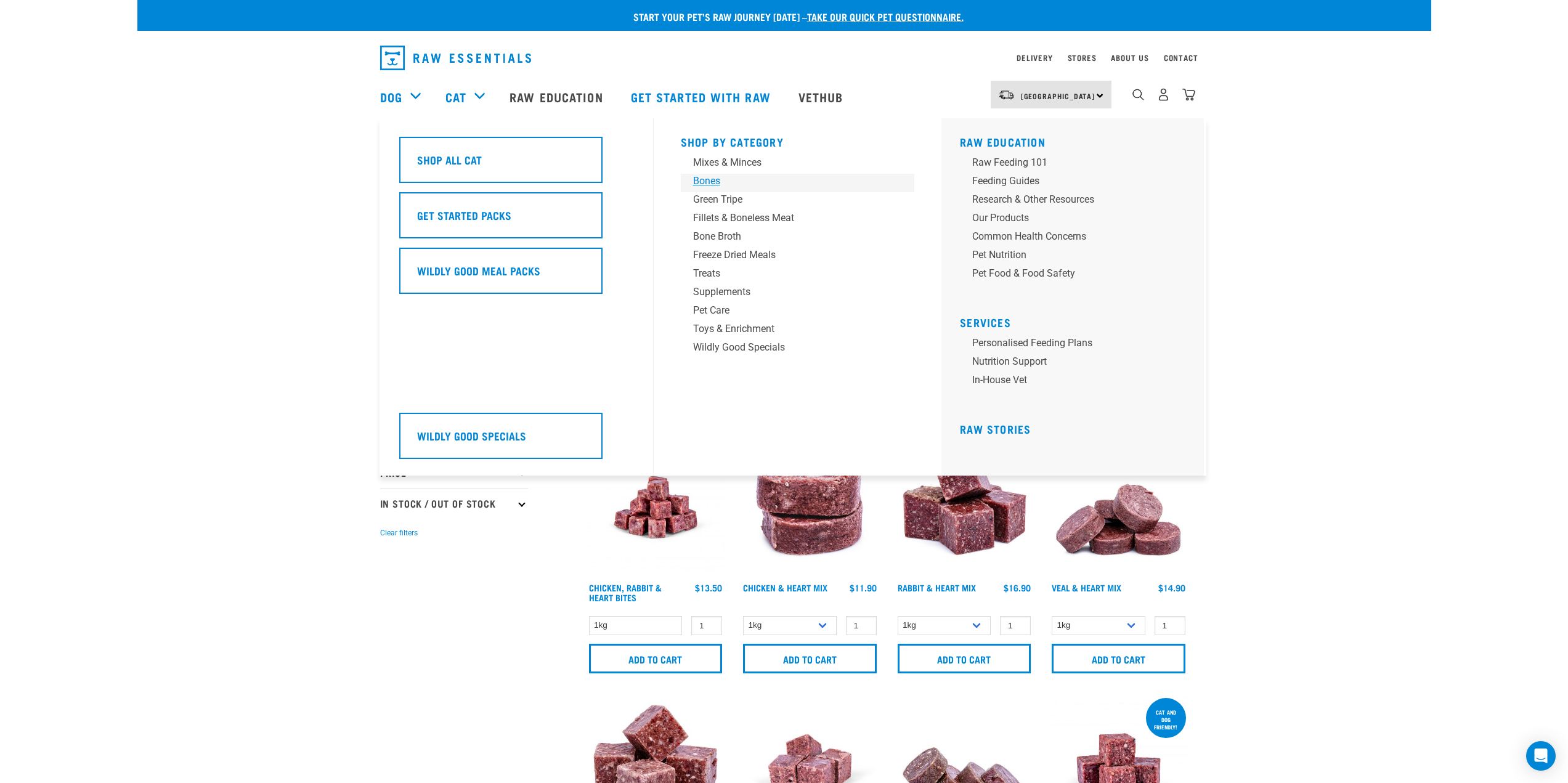
click at [712, 179] on div "Bones" at bounding box center [789, 181] width 192 height 15
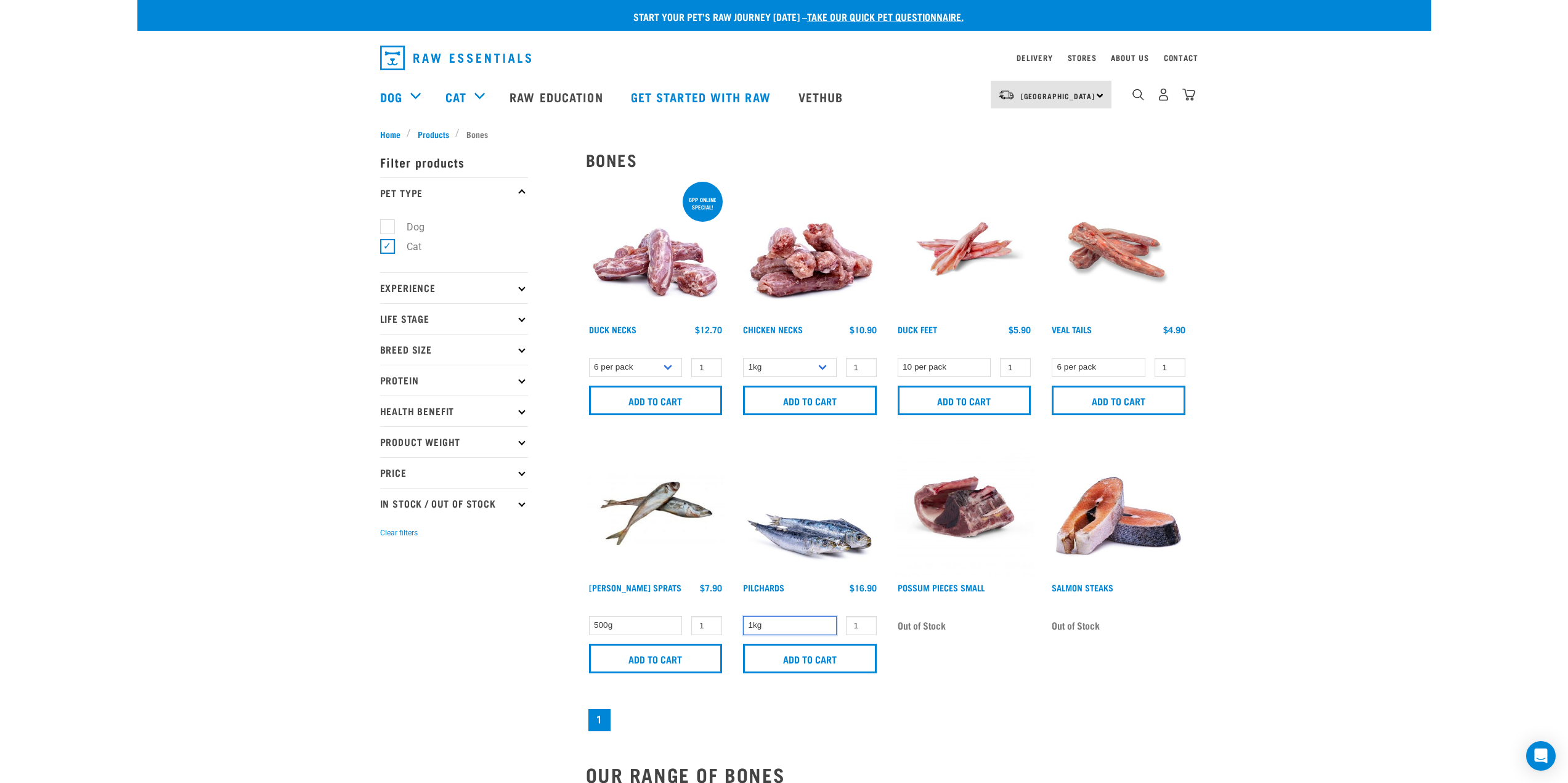
click at [769, 627] on select "1kg" at bounding box center [790, 625] width 94 height 19
click at [664, 628] on select "500g" at bounding box center [636, 625] width 94 height 19
click at [700, 624] on input "1" at bounding box center [707, 625] width 31 height 19
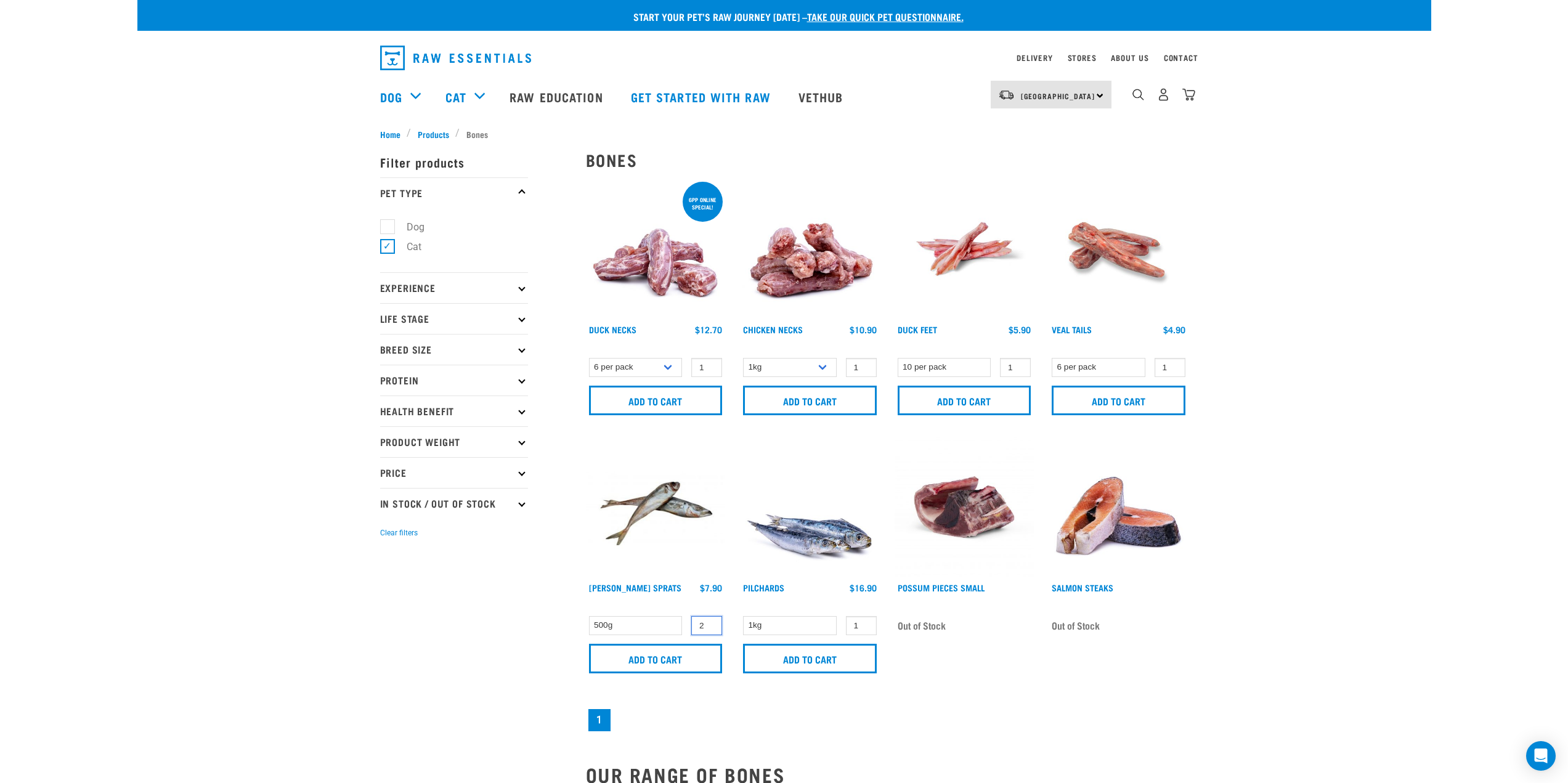
type input "2"
click at [1014, 659] on div "Possum Pieces Small Out of Stock" at bounding box center [964, 559] width 155 height 258
click at [783, 665] on input "Add to cart" at bounding box center [809, 659] width 133 height 30
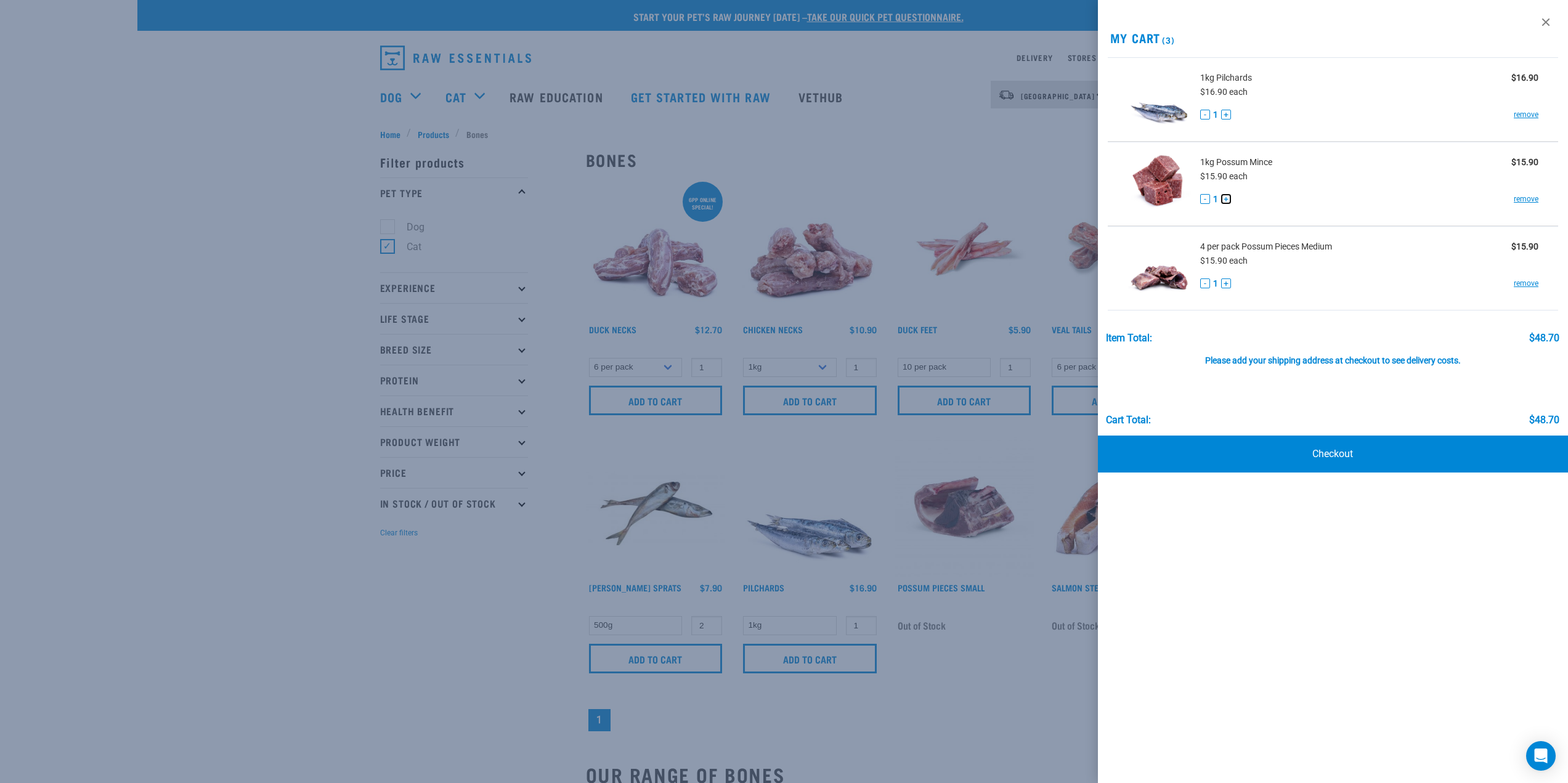
click at [1229, 201] on button "+" at bounding box center [1225, 199] width 10 height 10
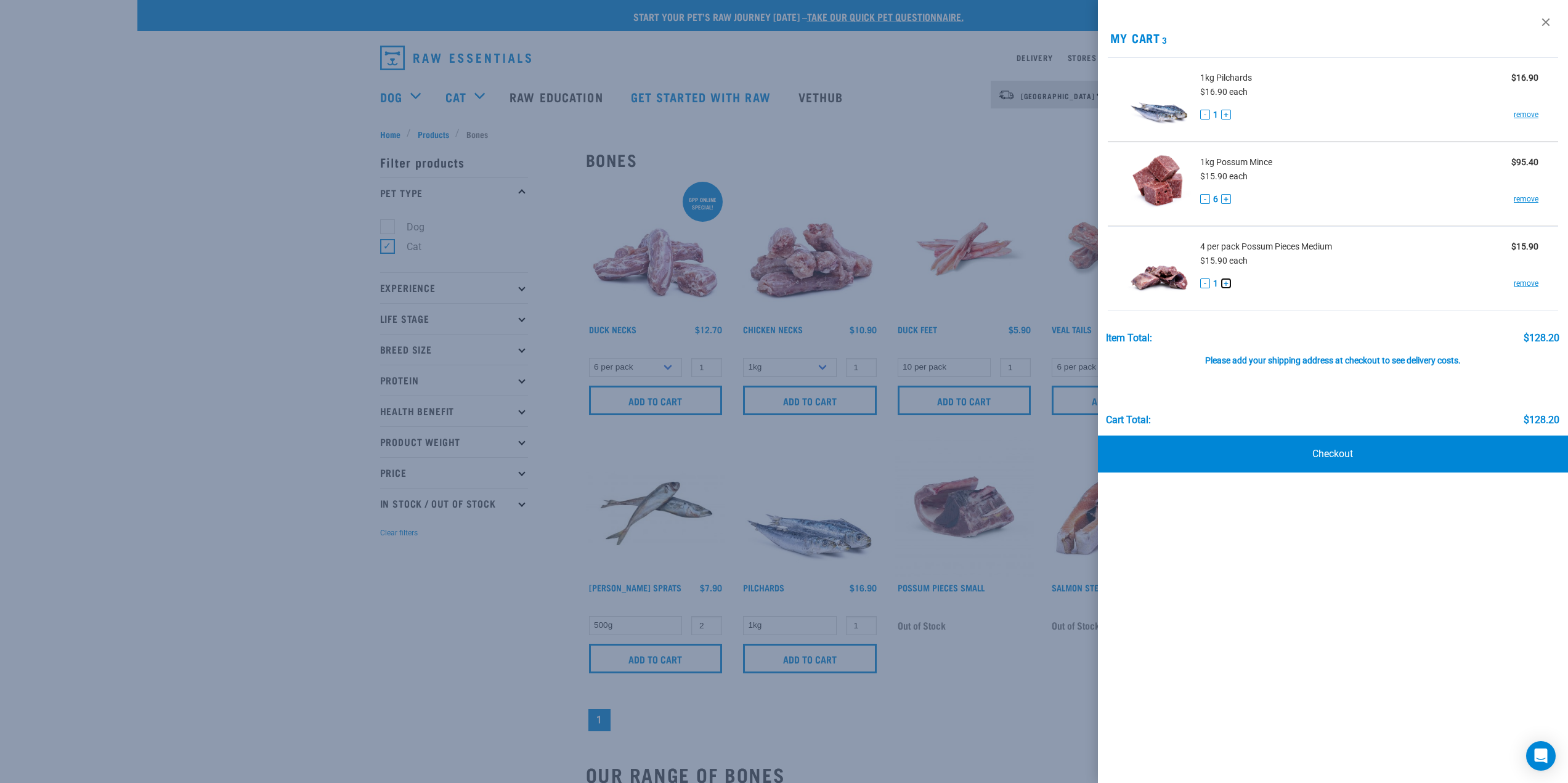
click at [1225, 284] on button "+" at bounding box center [1225, 283] width 10 height 10
click at [1221, 115] on button "+" at bounding box center [1225, 114] width 10 height 10
click at [1327, 458] on link "Checkout" at bounding box center [1333, 454] width 471 height 37
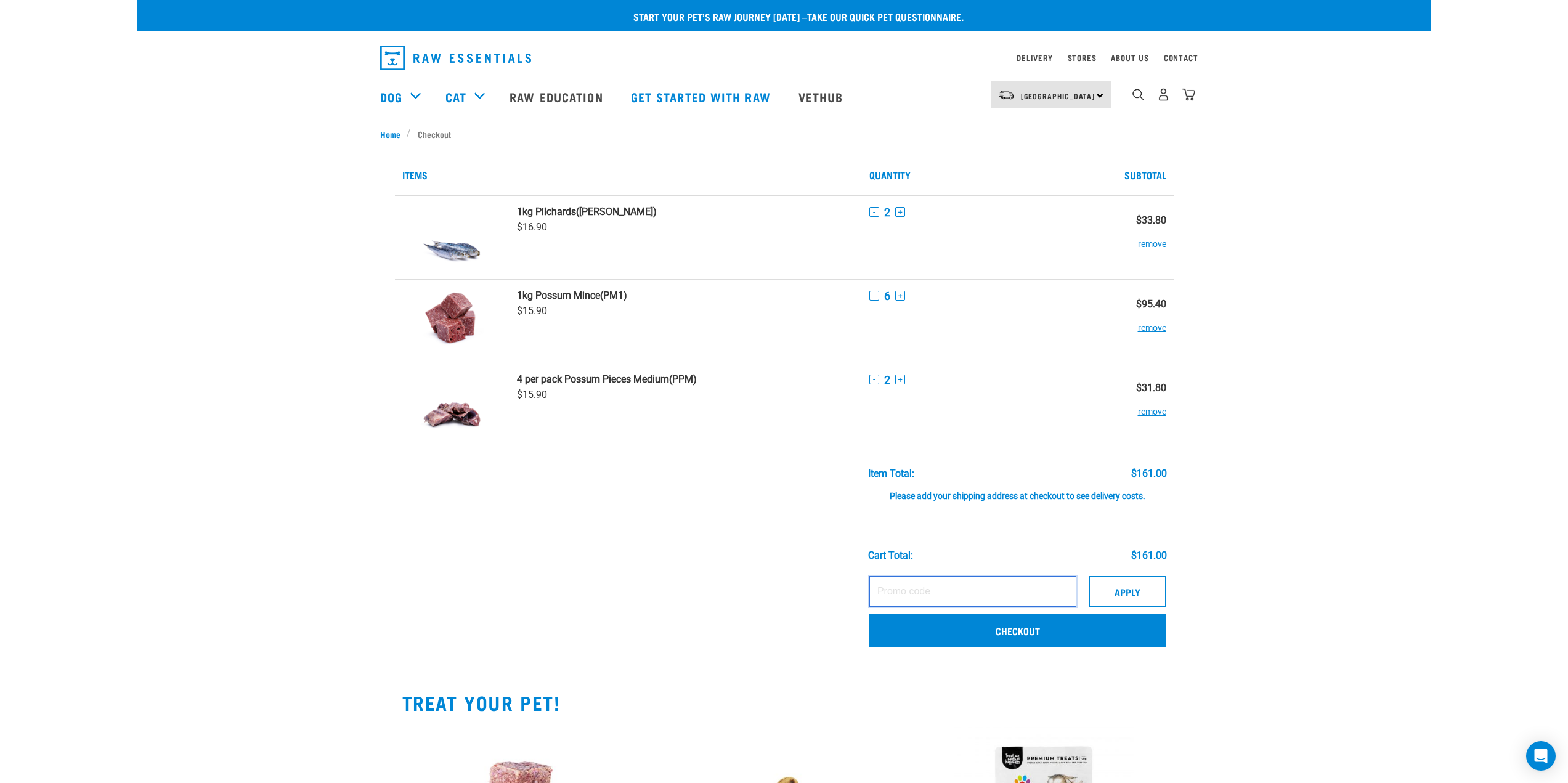
click at [895, 590] on input "text" at bounding box center [972, 592] width 207 height 31
type input "LAURAHARTLEY"
click at [1135, 592] on button "Apply" at bounding box center [1127, 592] width 78 height 31
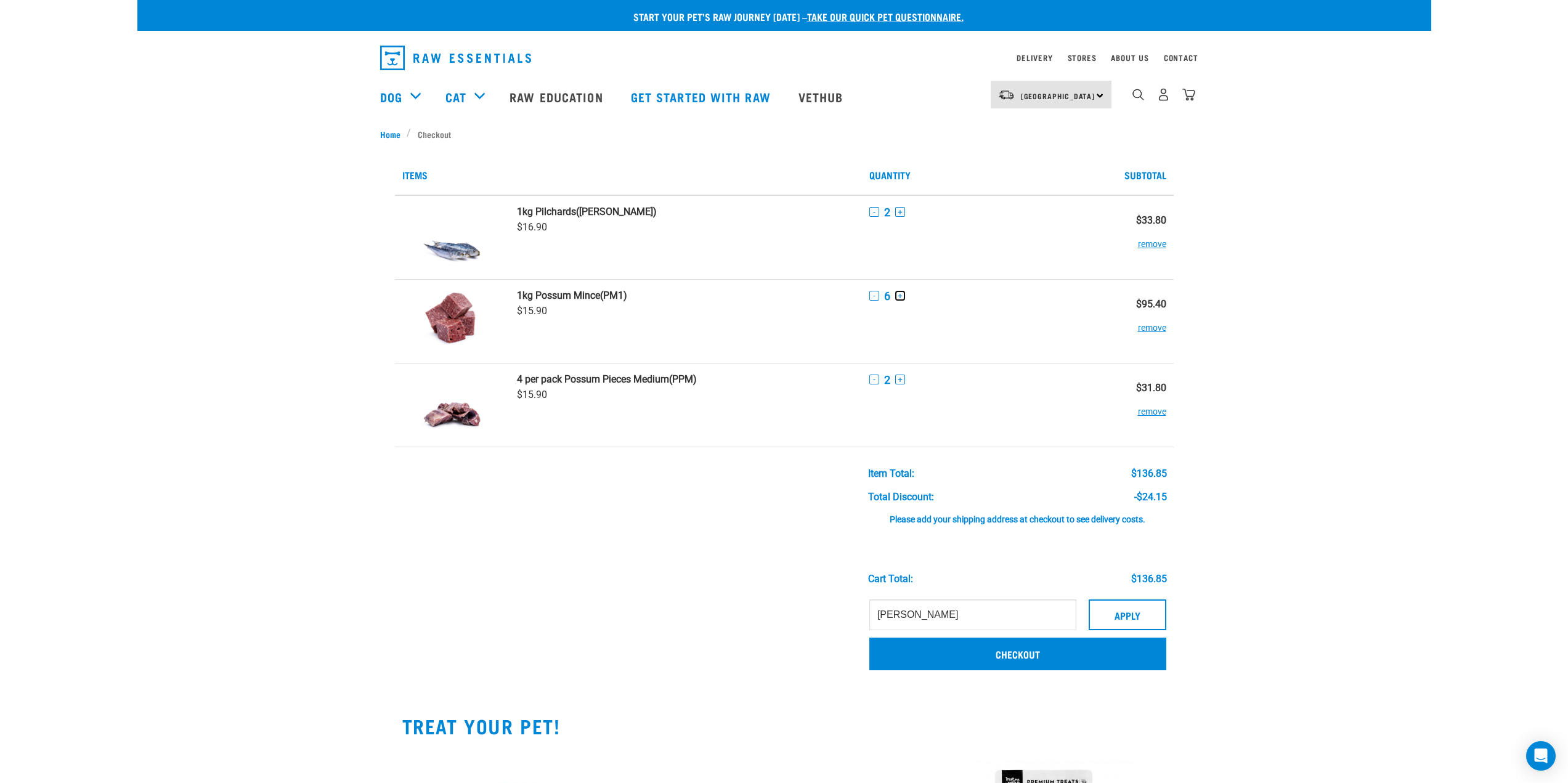
click at [899, 297] on button "+" at bounding box center [900, 296] width 10 height 10
click at [1012, 660] on link "Checkout" at bounding box center [1017, 654] width 297 height 32
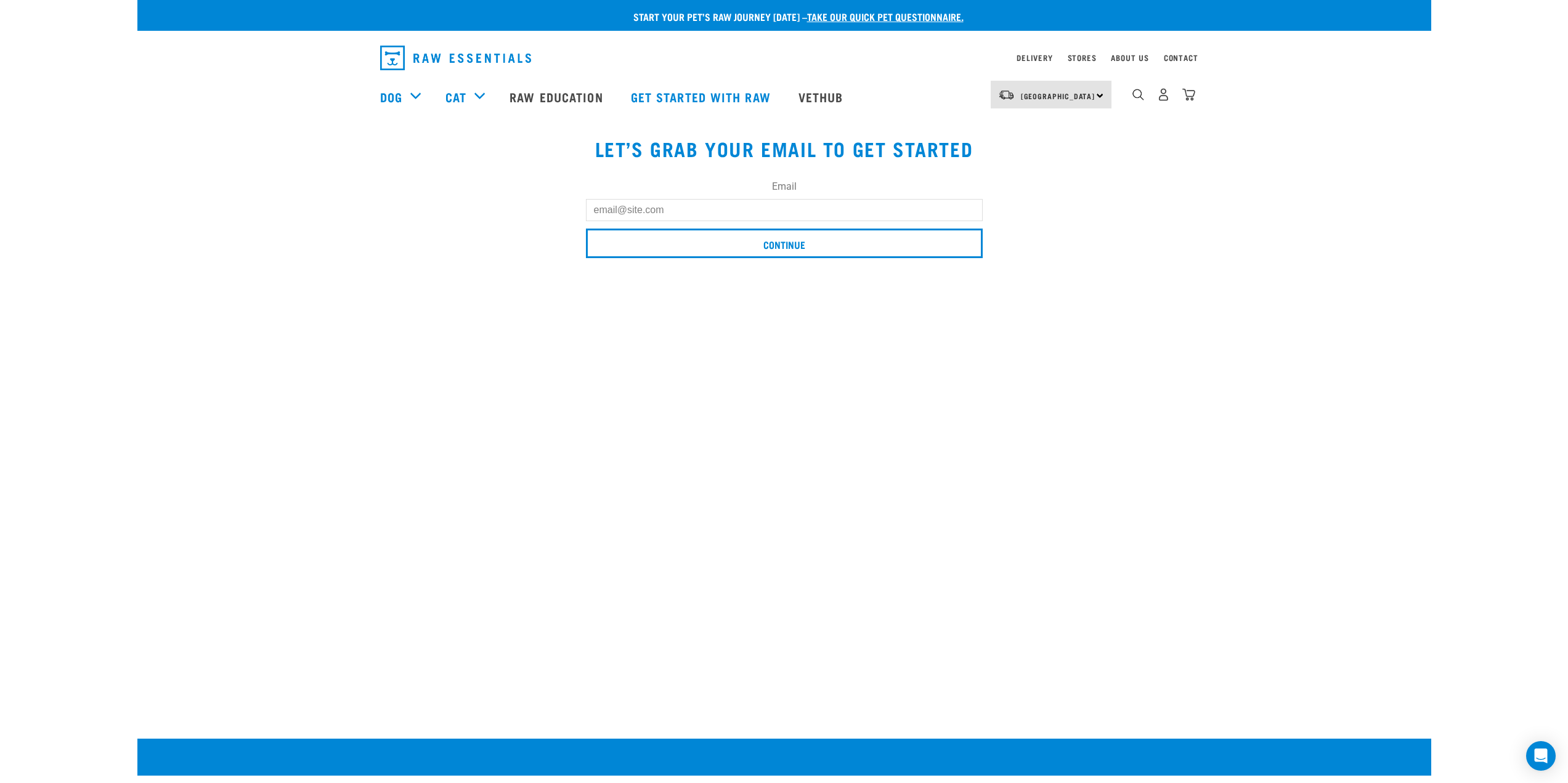
click at [652, 217] on input "Email" at bounding box center [784, 210] width 397 height 22
type input "[PERSON_NAME][EMAIL_ADDRESS][DOMAIN_NAME]"
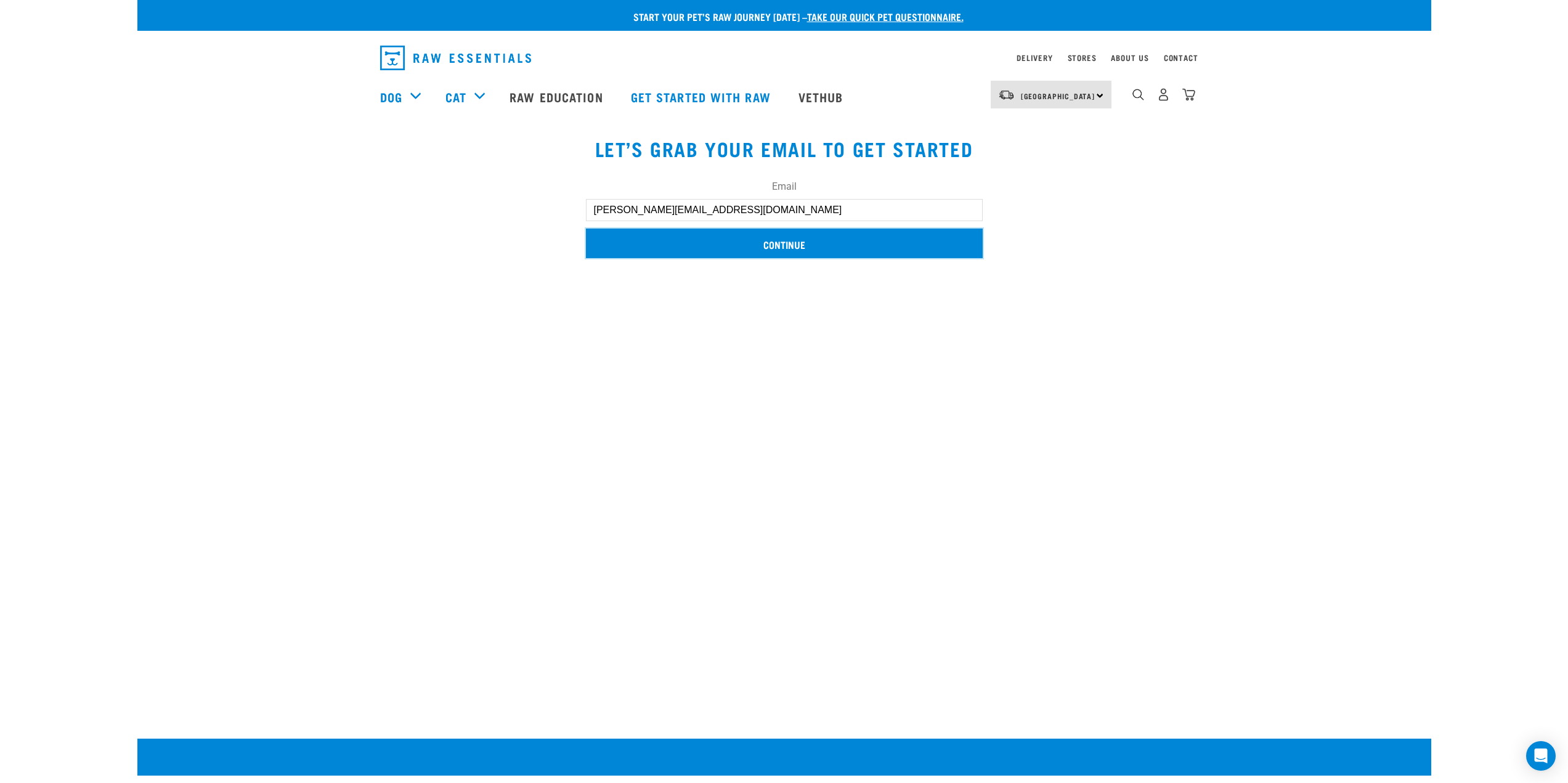
click at [801, 250] on input "Continue" at bounding box center [784, 244] width 397 height 30
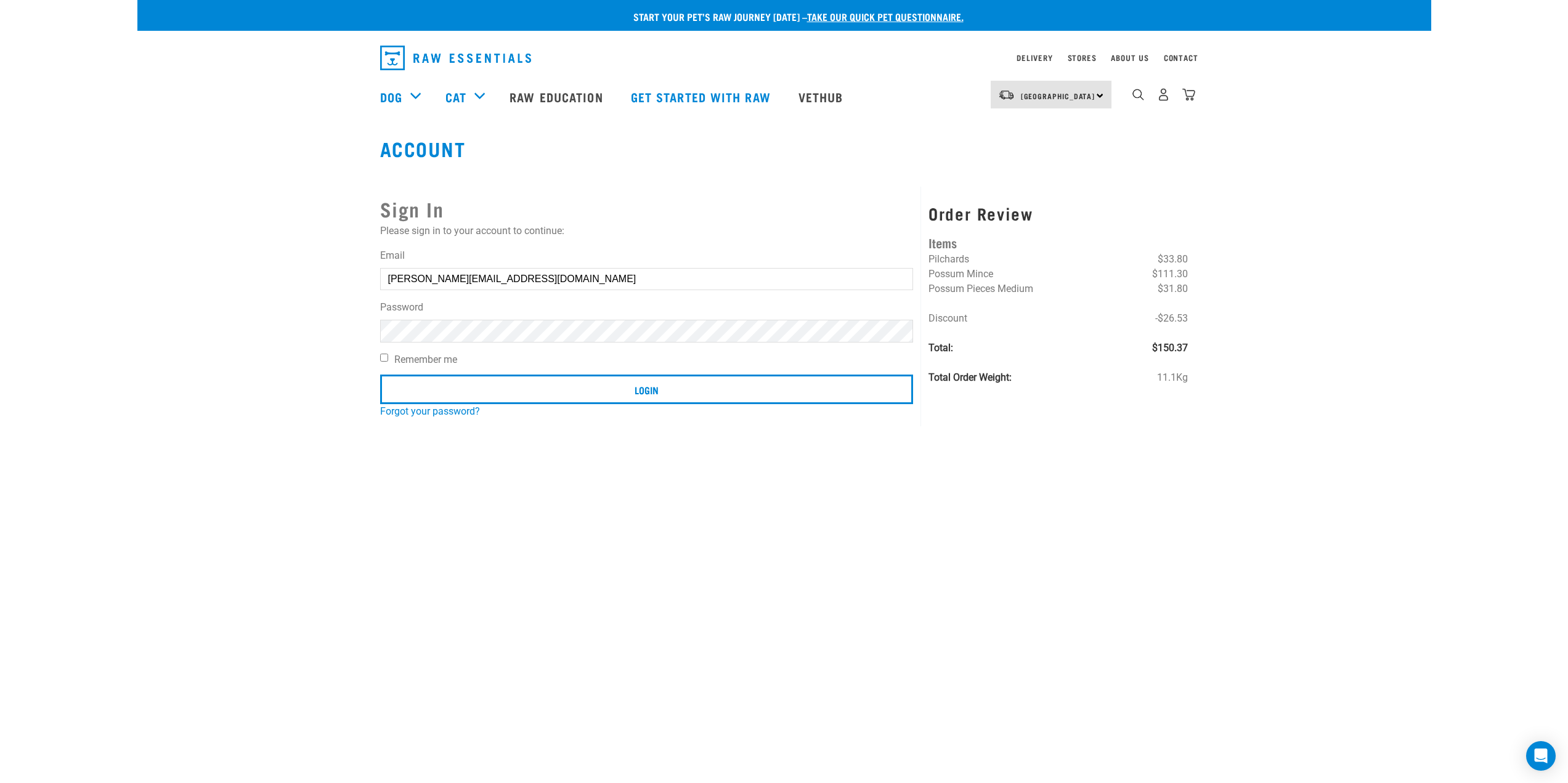
click at [380, 359] on input "Remember me" at bounding box center [384, 358] width 8 height 8
checkbox input "true"
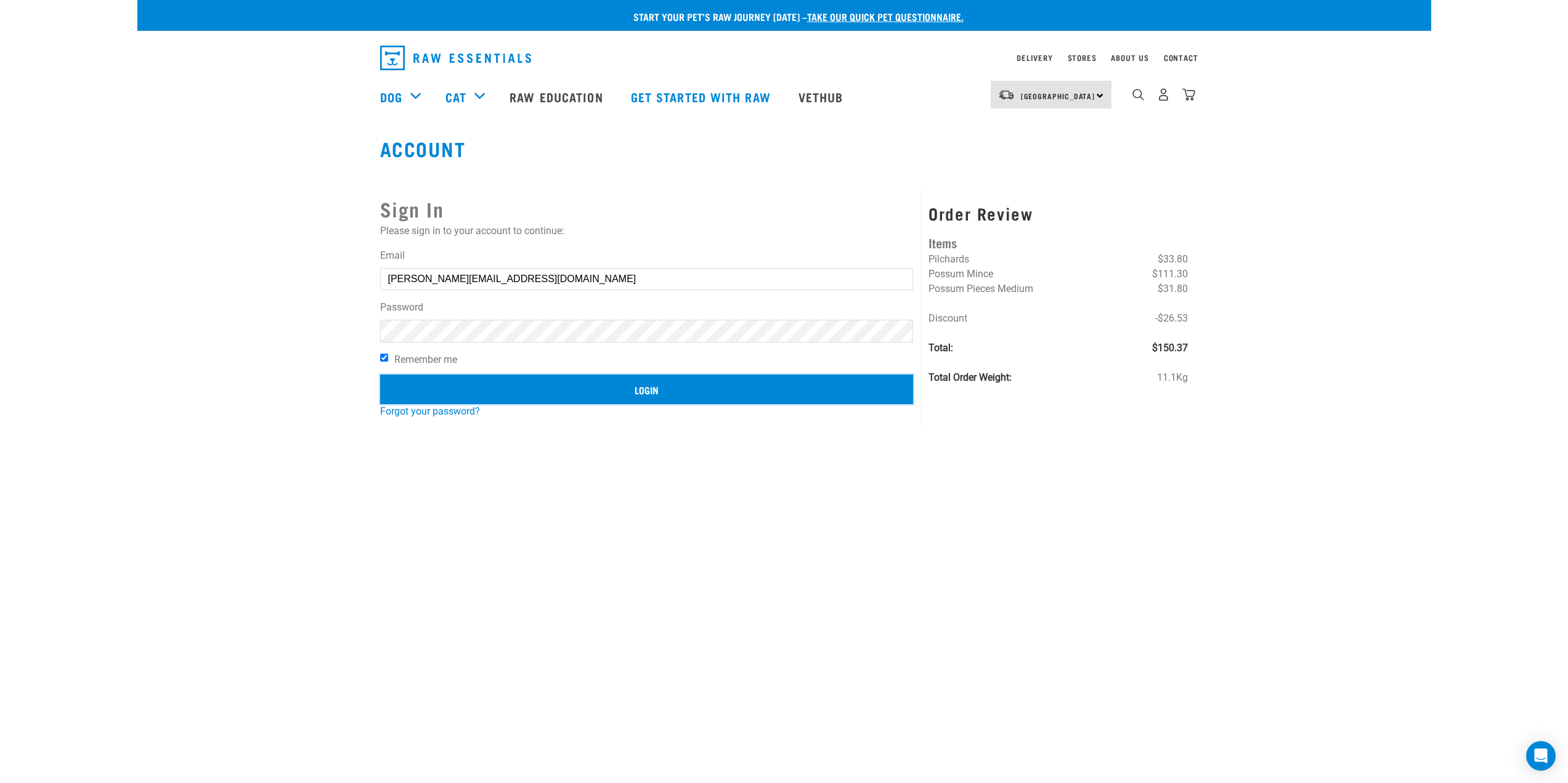
click at [520, 384] on input "Login" at bounding box center [647, 389] width 533 height 30
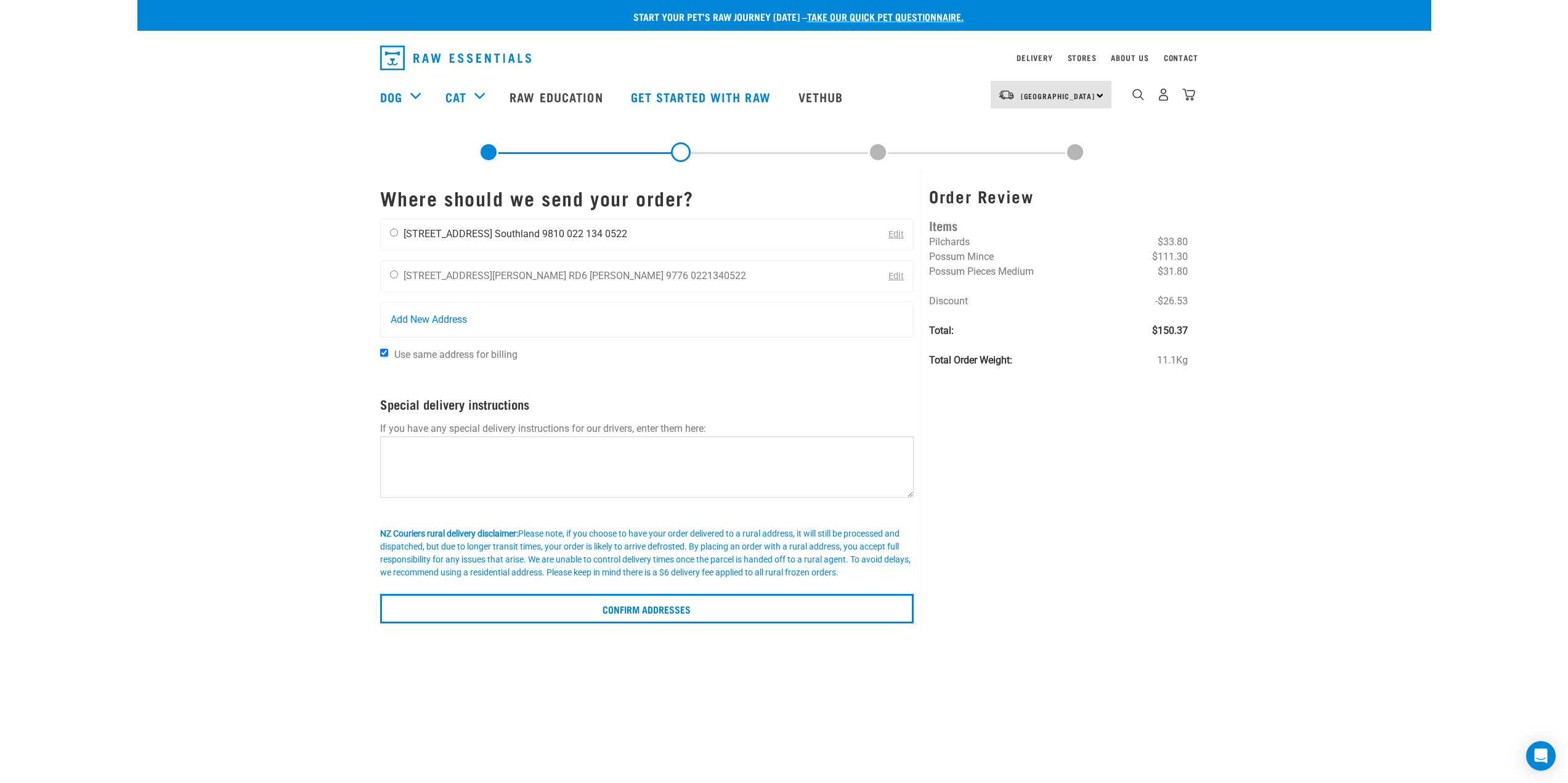
click at [396, 231] on input "radio" at bounding box center [394, 233] width 8 height 8
radio input "true"
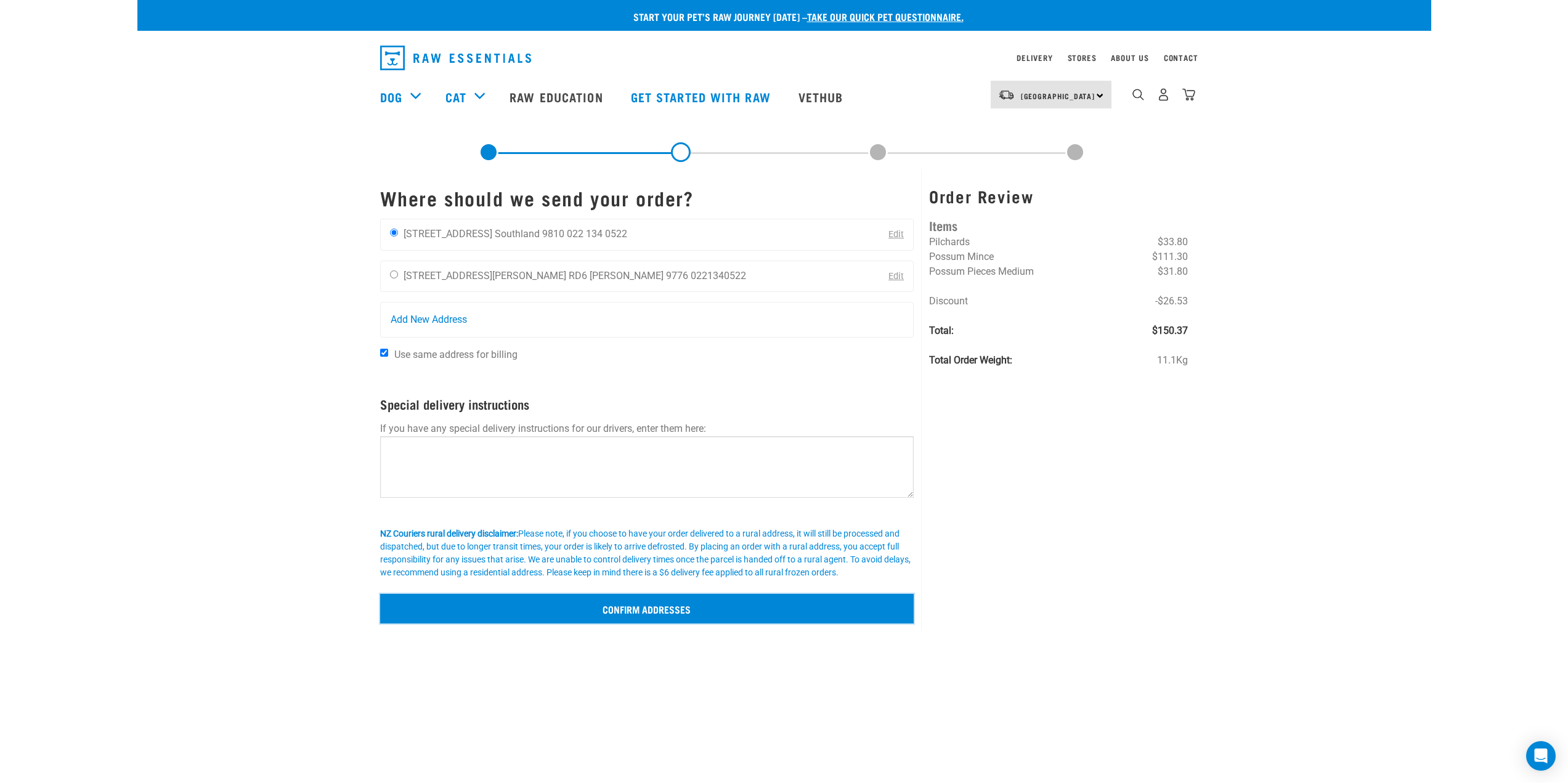
click at [488, 615] on input "Confirm addresses" at bounding box center [647, 609] width 534 height 30
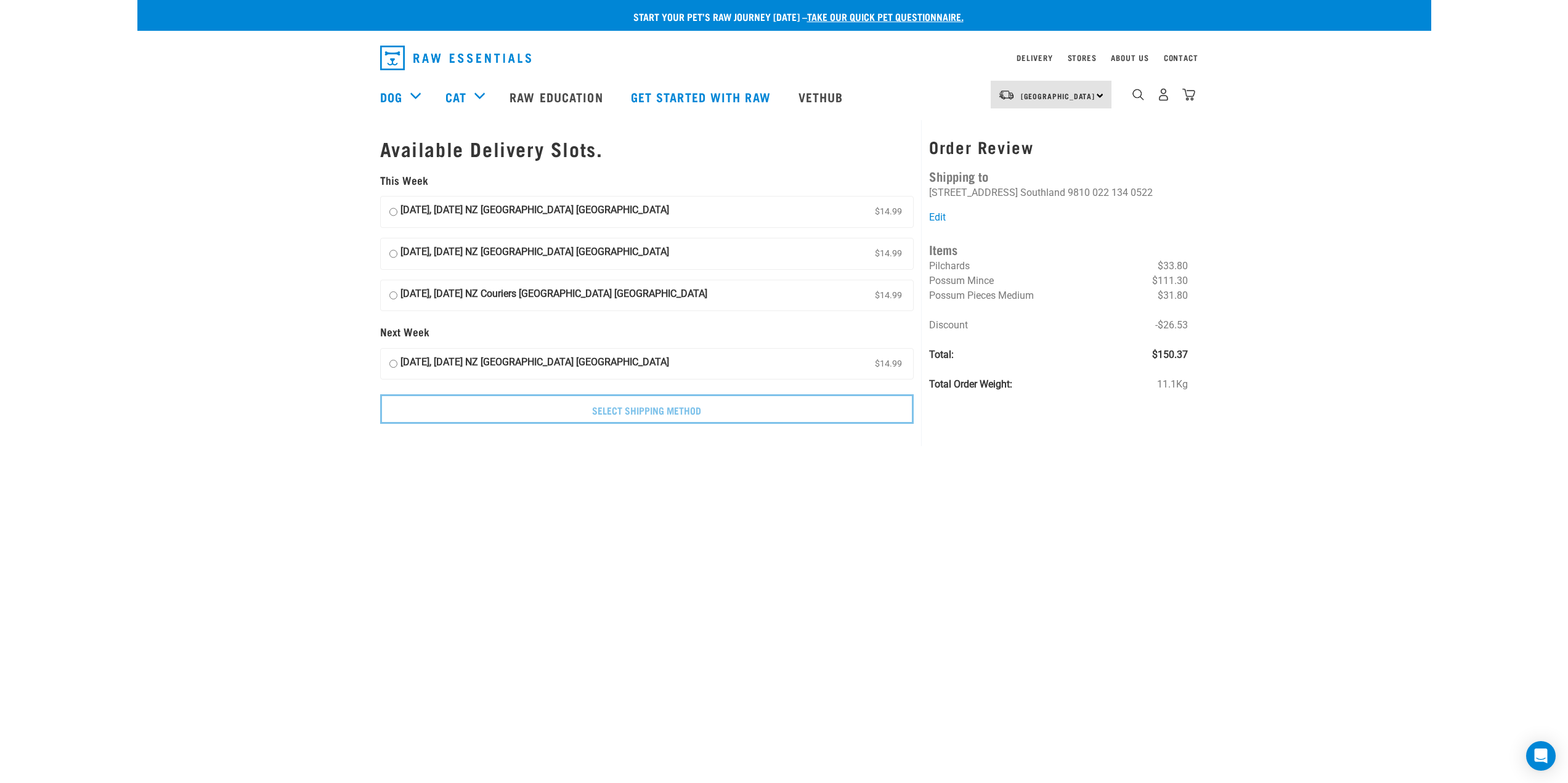
click at [394, 256] on input "02 October, Thursday NZ Couriers South Island Long Haul $14.99" at bounding box center [393, 254] width 8 height 19
radio input "true"
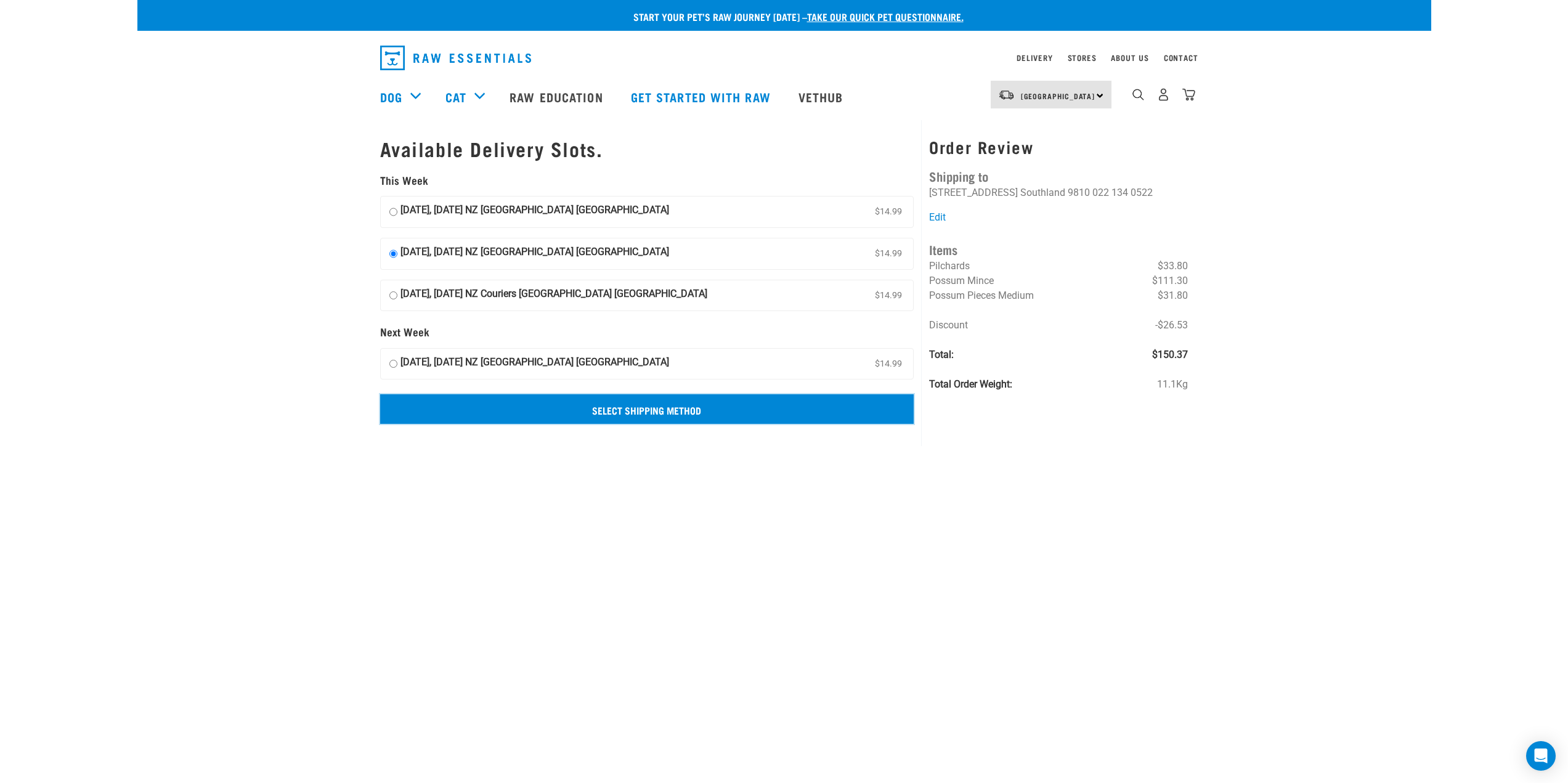
click at [674, 401] on input "Select Shipping Method" at bounding box center [647, 409] width 534 height 30
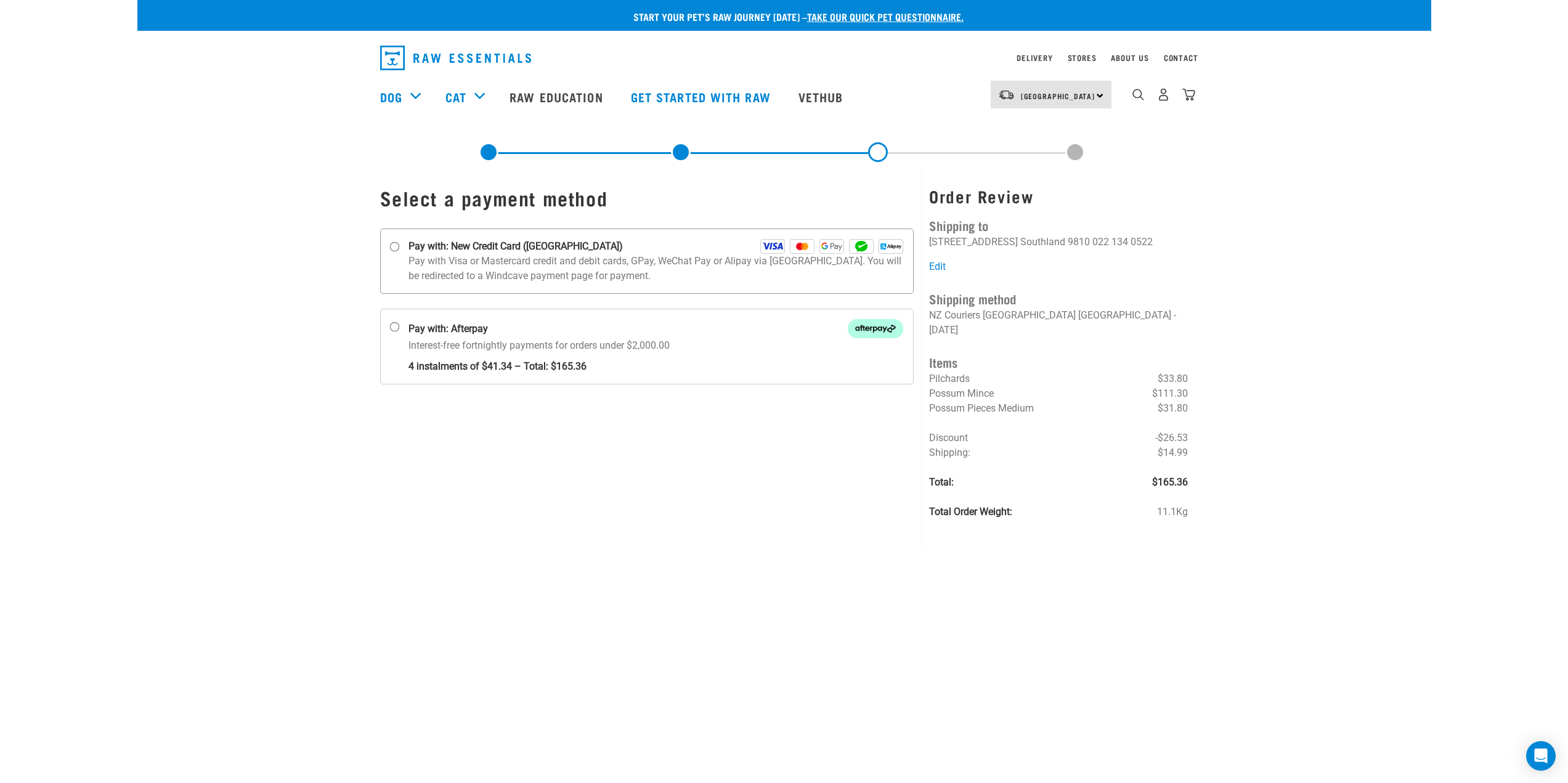
click at [394, 244] on input "Pay with: New Credit Card ([GEOGRAPHIC_DATA])" at bounding box center [394, 247] width 10 height 10
radio input "true"
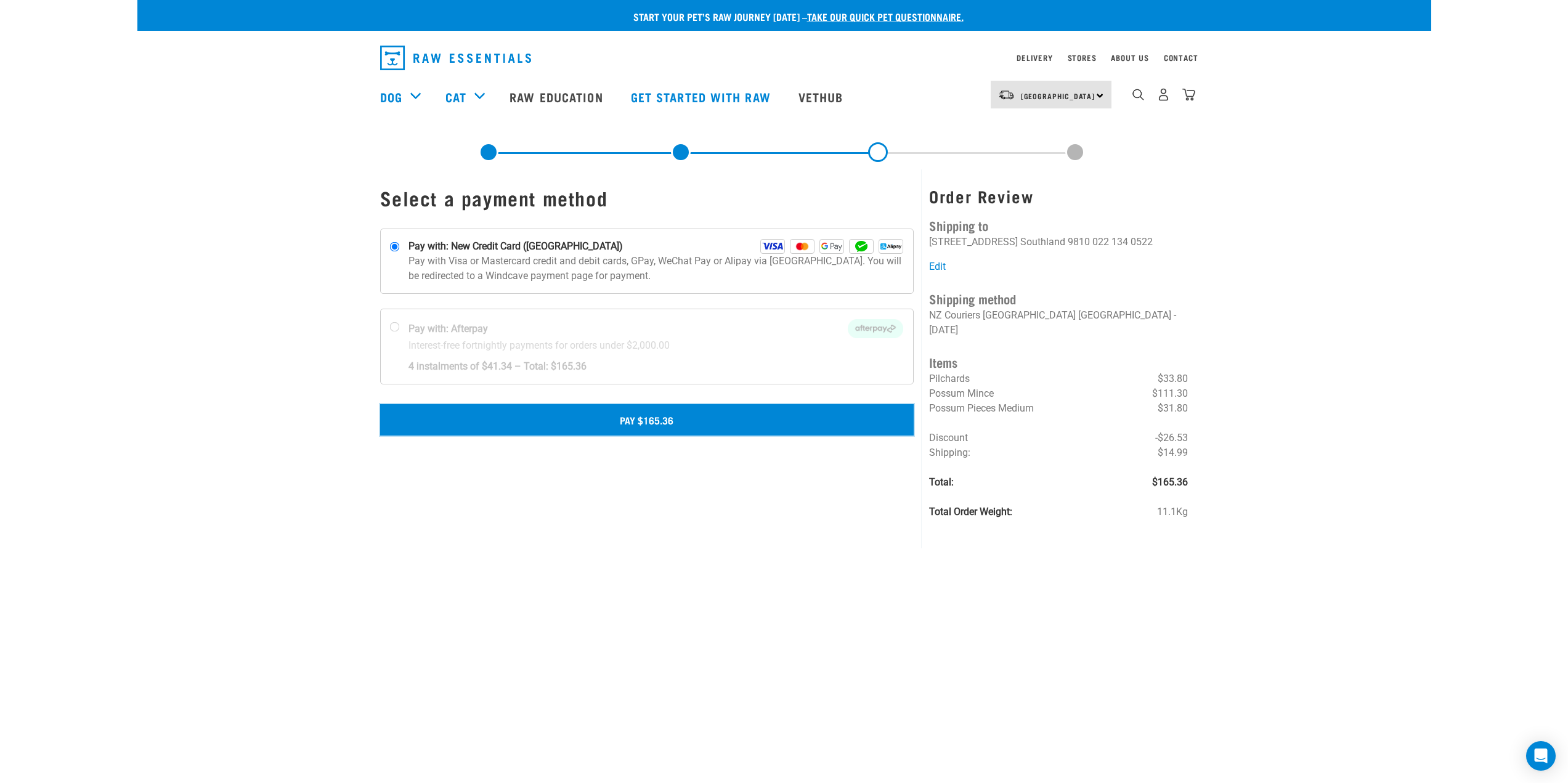
click at [664, 423] on button "Pay $165.36" at bounding box center [647, 420] width 534 height 31
